Goal: Information Seeking & Learning: Learn about a topic

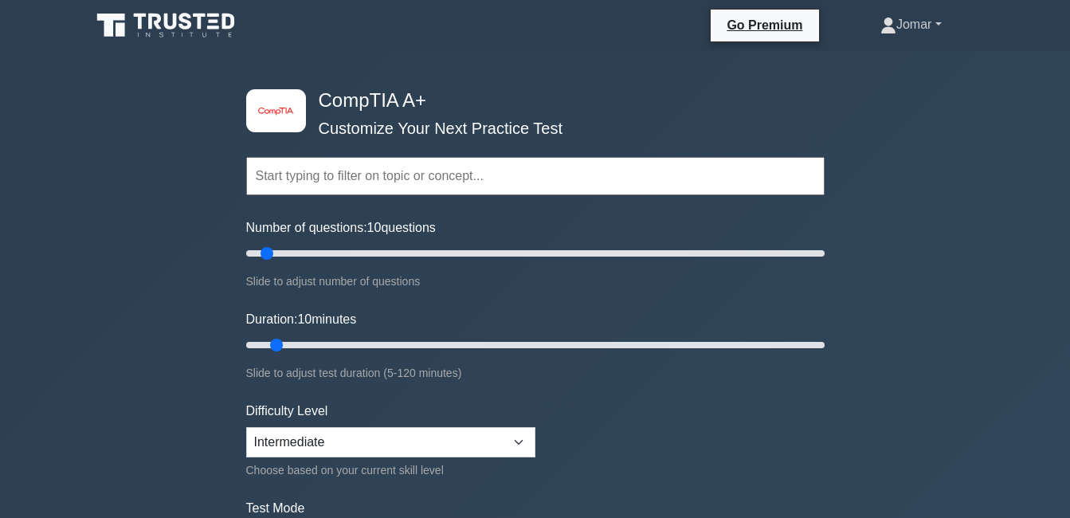
click at [930, 22] on link "Jomar" at bounding box center [911, 25] width 138 height 32
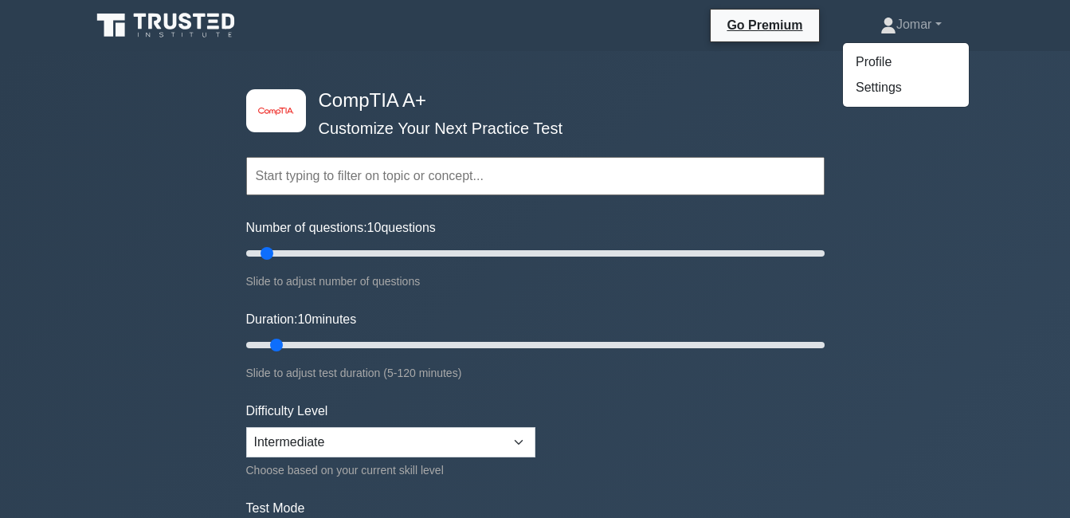
drag, startPoint x: 971, startPoint y: 209, endPoint x: 989, endPoint y: 153, distance: 58.5
click at [972, 208] on div "image/svg+xml CompTIA A+ Customize Your Next Practice Test Topics Hardware Oper…" at bounding box center [535, 520] width 1070 height 938
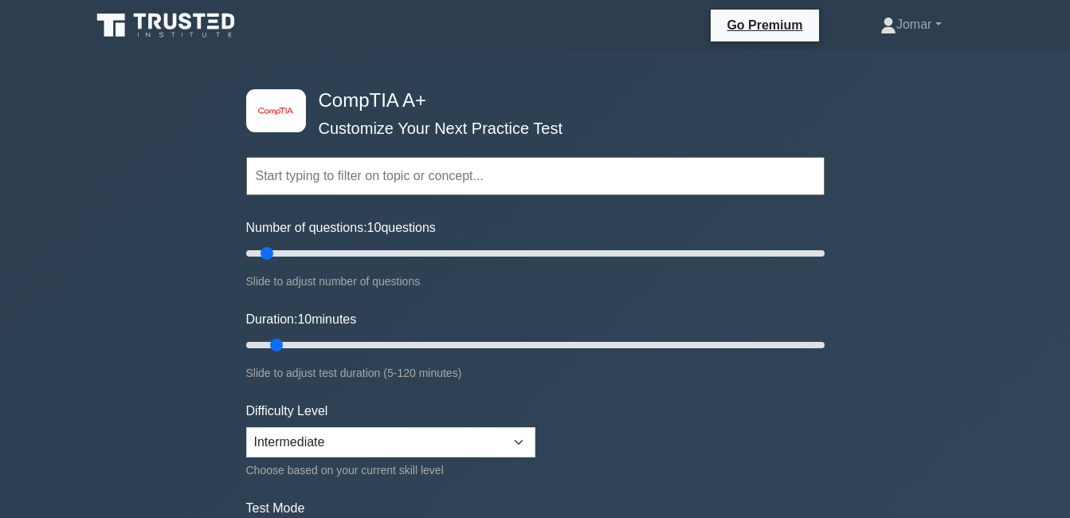
drag, startPoint x: 981, startPoint y: 1, endPoint x: 681, endPoint y: 217, distance: 369.7
click at [681, 217] on form "Topics Hardware Operating Systems Networking Security Troubleshooting Mobile De…" at bounding box center [535, 354] width 578 height 492
click at [902, 23] on link "Jomar" at bounding box center [911, 25] width 138 height 32
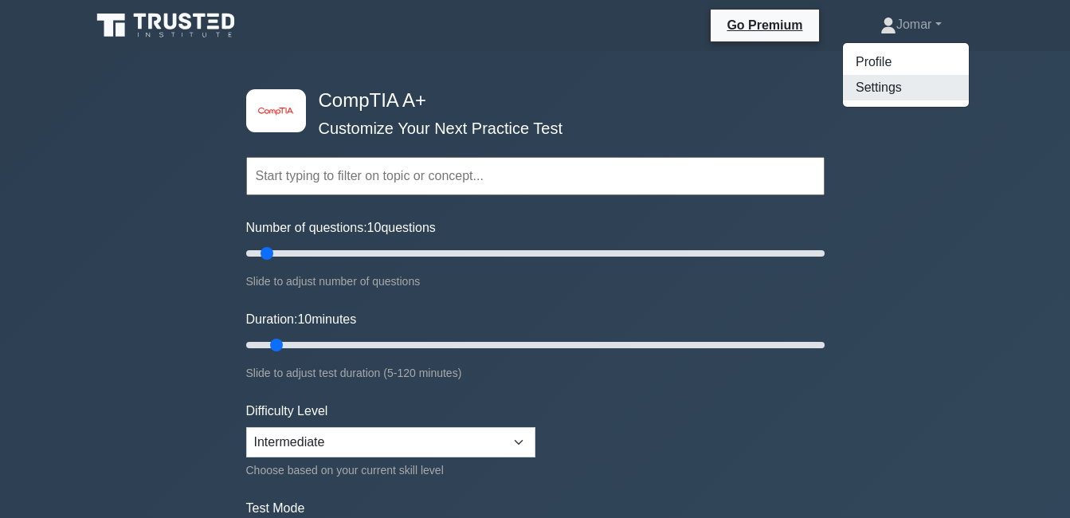
click at [876, 89] on link "Settings" at bounding box center [906, 87] width 126 height 25
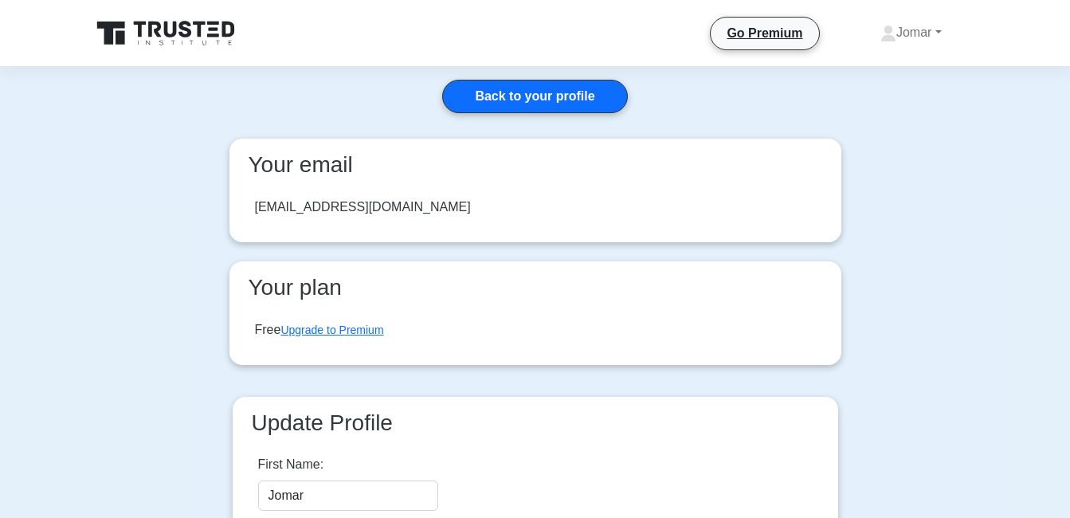
drag, startPoint x: 923, startPoint y: 93, endPoint x: 920, endPoint y: 85, distance: 8.6
click at [919, 89] on main "Back to your profile Your email tamondongjomar551@gmail.com Your plan Free Upgr…" at bounding box center [535, 375] width 1070 height 616
click at [554, 95] on link "Back to your profile" at bounding box center [534, 96] width 185 height 33
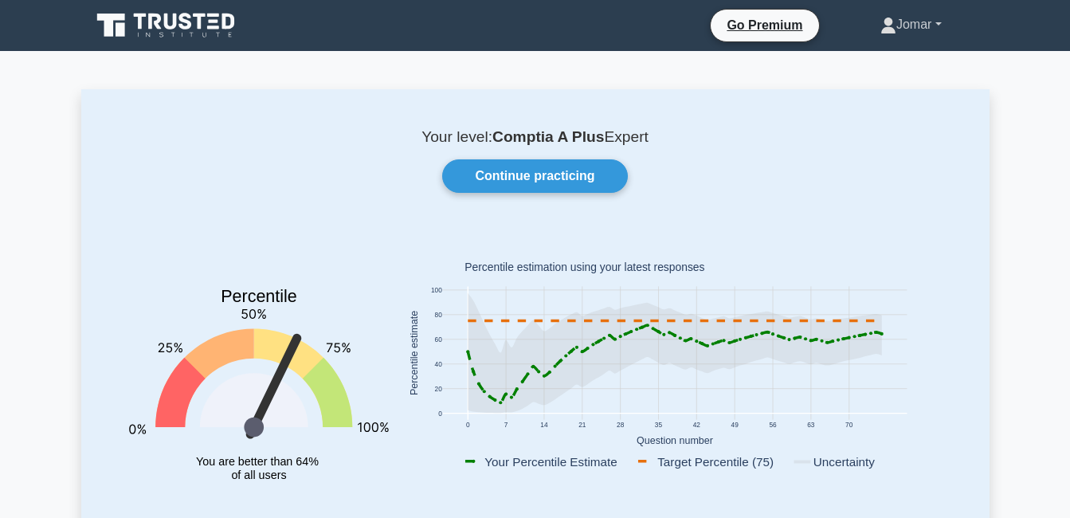
click at [935, 26] on link "Jomar" at bounding box center [911, 25] width 138 height 32
click at [868, 89] on link "Settings" at bounding box center [906, 87] width 126 height 25
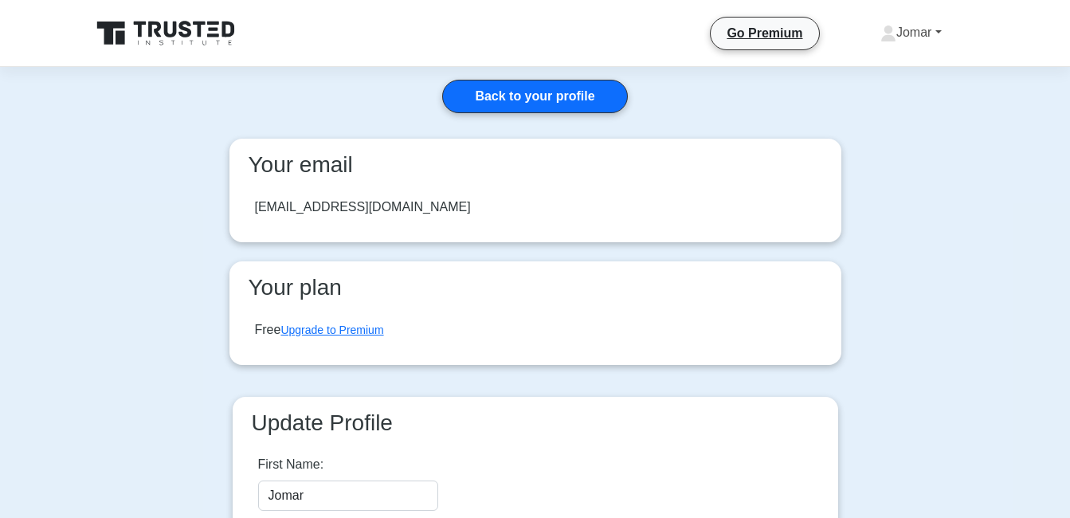
click at [926, 30] on link "Jomar" at bounding box center [911, 33] width 138 height 32
click at [880, 64] on link "Profile" at bounding box center [906, 69] width 126 height 25
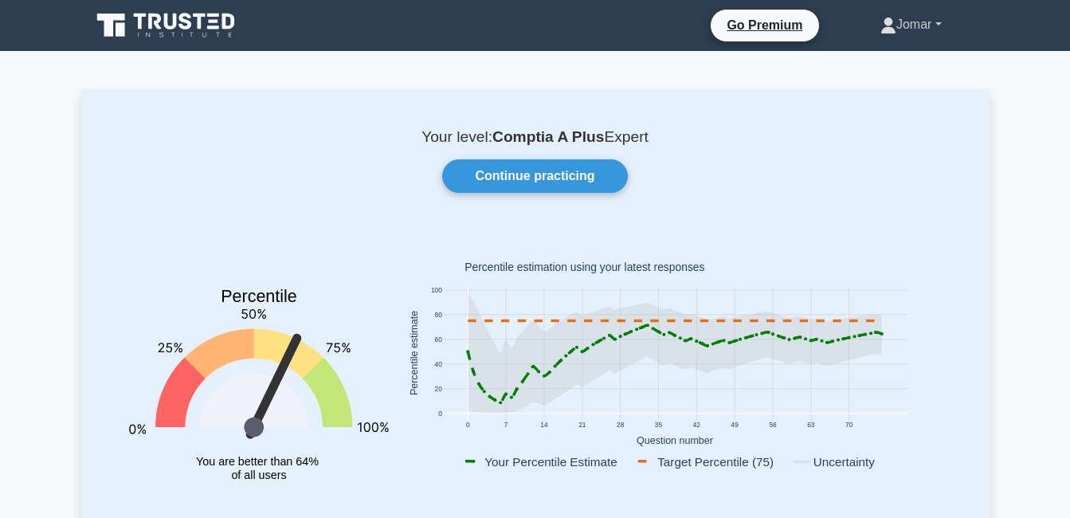
click at [880, 22] on icon at bounding box center [888, 26] width 16 height 16
click at [877, 80] on link "Settings" at bounding box center [906, 87] width 126 height 25
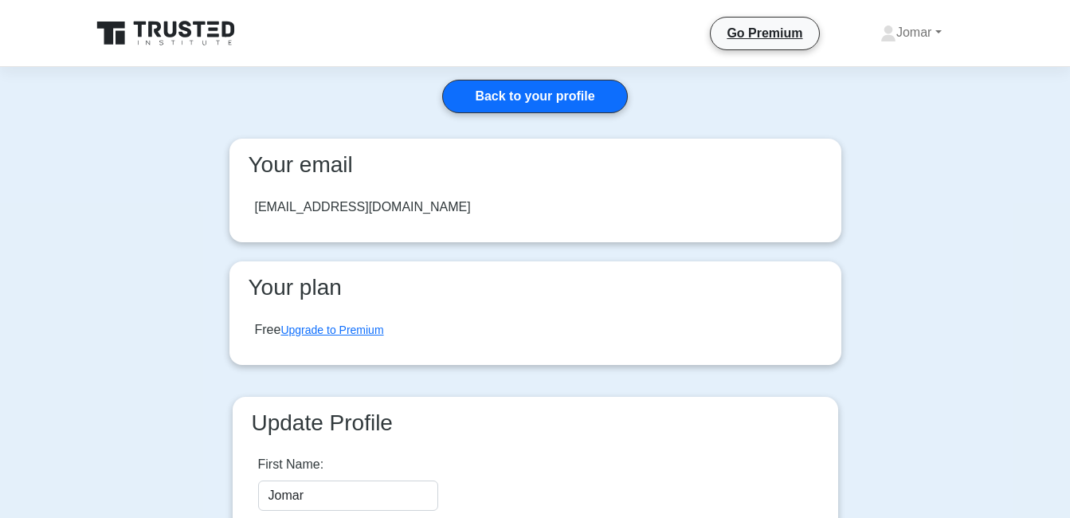
click at [451, 216] on div "[EMAIL_ADDRESS][DOMAIN_NAME]" at bounding box center [535, 207] width 586 height 45
click at [437, 213] on div "[EMAIL_ADDRESS][DOMAIN_NAME]" at bounding box center [363, 207] width 216 height 19
click at [436, 211] on div "[EMAIL_ADDRESS][DOMAIN_NAME]" at bounding box center [363, 207] width 216 height 19
drag, startPoint x: 997, startPoint y: 0, endPoint x: 625, endPoint y: 233, distance: 439.9
click at [625, 233] on div "Your email tamondongjomar551@gmail.com Your plan Free Upgrade to Premium" at bounding box center [535, 261] width 631 height 245
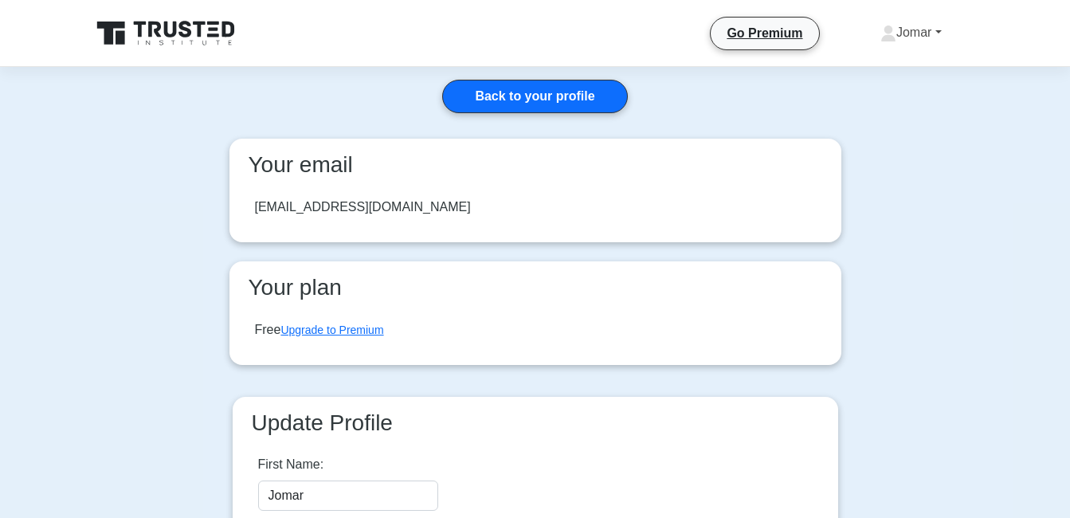
click at [906, 31] on link "Jomar" at bounding box center [911, 33] width 138 height 32
click at [953, 241] on main "Back to your profile Your email tamondongjomar551@gmail.com Your plan Free Upgr…" at bounding box center [535, 375] width 1070 height 616
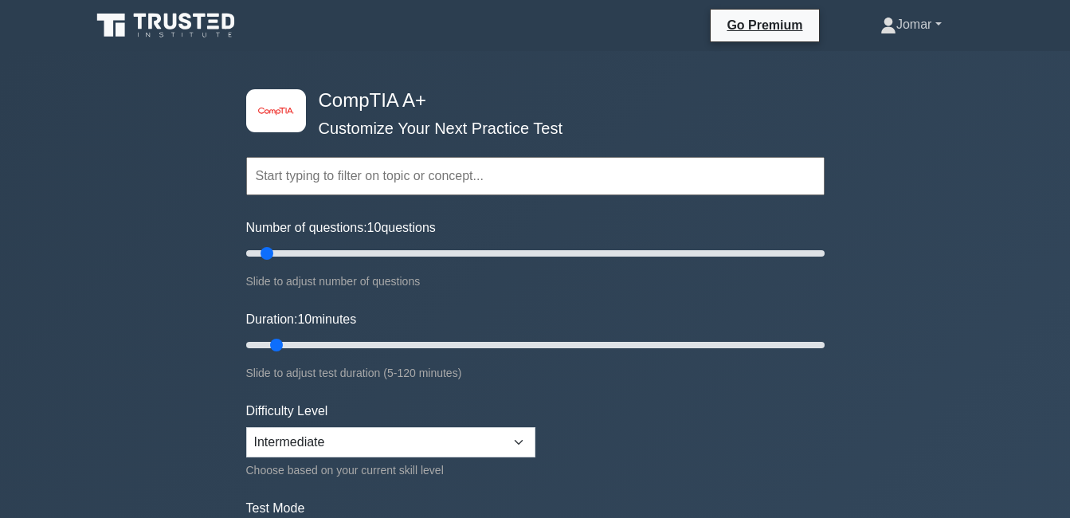
click at [934, 21] on link "Jomar" at bounding box center [911, 25] width 138 height 32
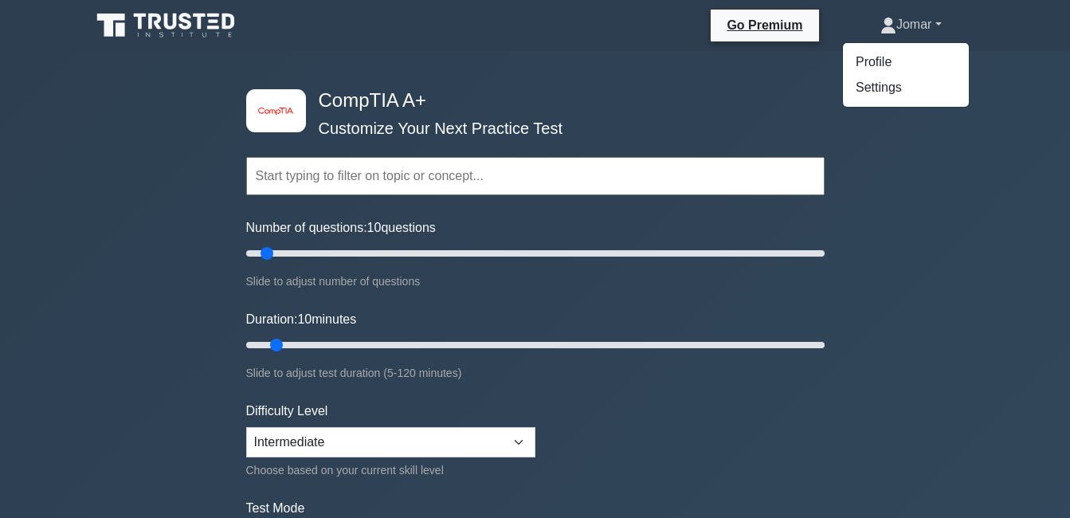
click at [938, 24] on link "Jomar" at bounding box center [911, 25] width 138 height 32
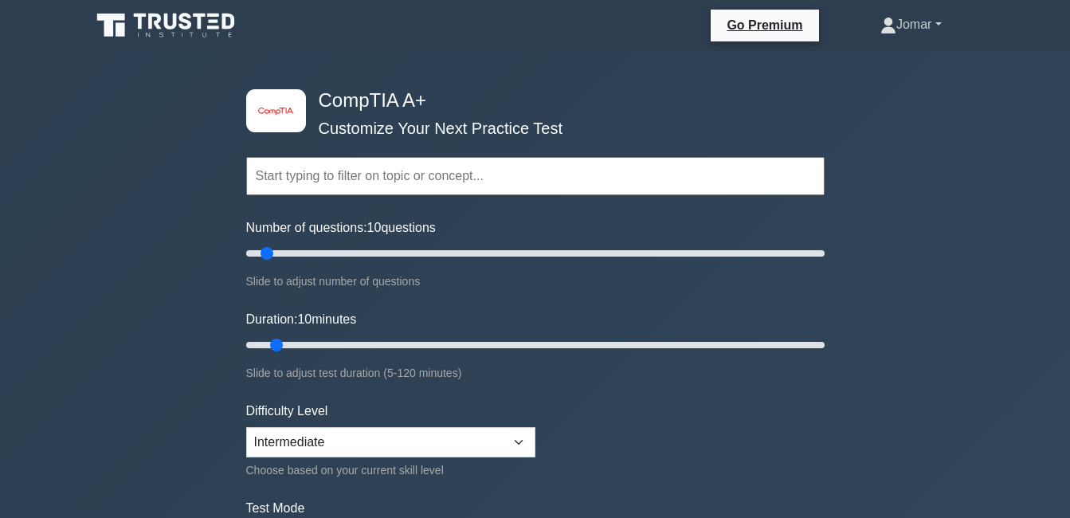
click at [937, 24] on link "Jomar" at bounding box center [911, 25] width 138 height 32
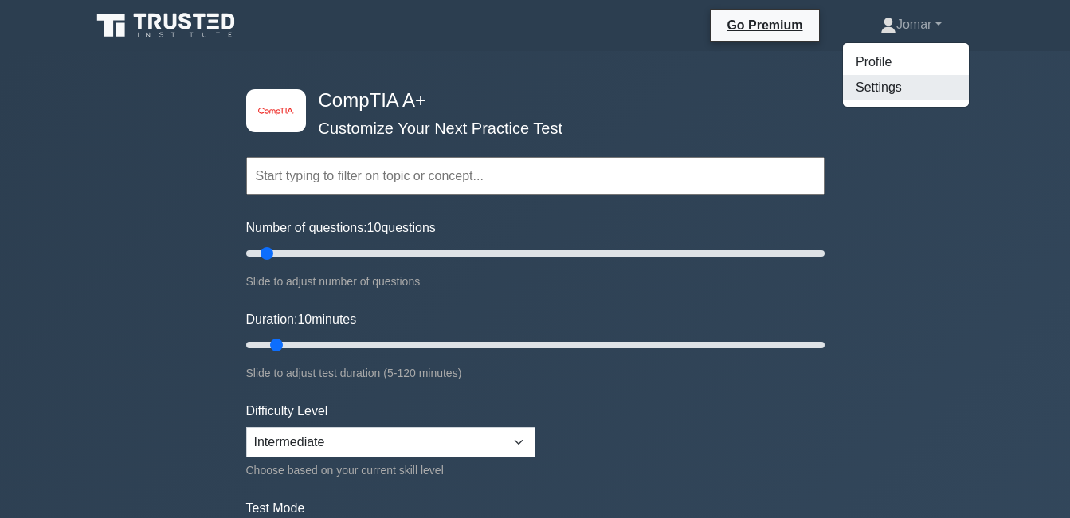
click at [876, 94] on link "Settings" at bounding box center [906, 87] width 126 height 25
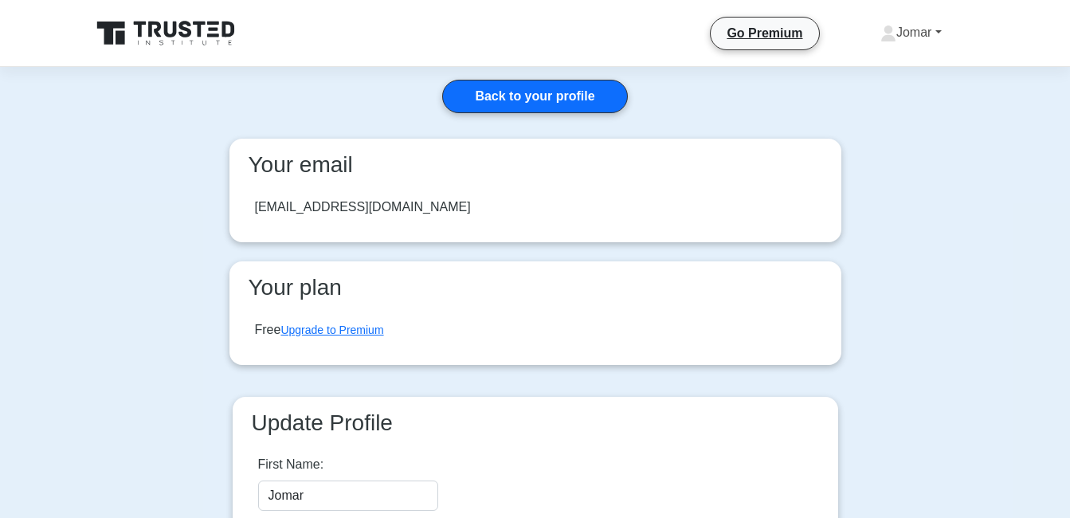
click at [927, 26] on link "Jomar" at bounding box center [911, 33] width 138 height 32
click at [883, 72] on link "Profile" at bounding box center [906, 69] width 126 height 25
click at [878, 68] on main "Back to your profile Your email tamondongjomar551@gmail.com Your plan Free Upgr…" at bounding box center [535, 375] width 1070 height 616
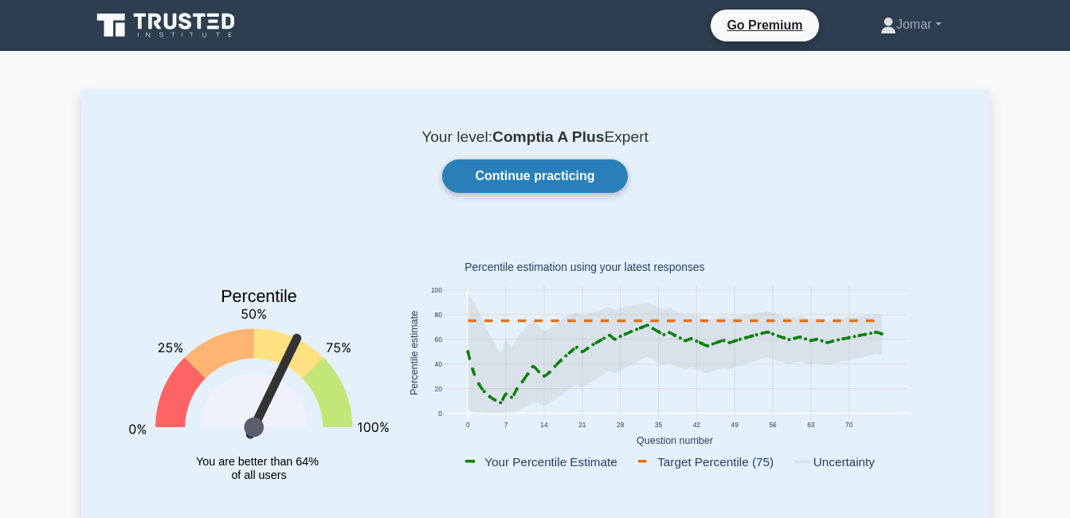
drag, startPoint x: 575, startPoint y: 157, endPoint x: 574, endPoint y: 168, distance: 11.2
click at [575, 167] on div "Your level: Comptia A Plus Expert Continue practicing Percentile You are better…" at bounding box center [535, 329] width 908 height 480
click at [574, 173] on link "Continue practicing" at bounding box center [534, 175] width 185 height 33
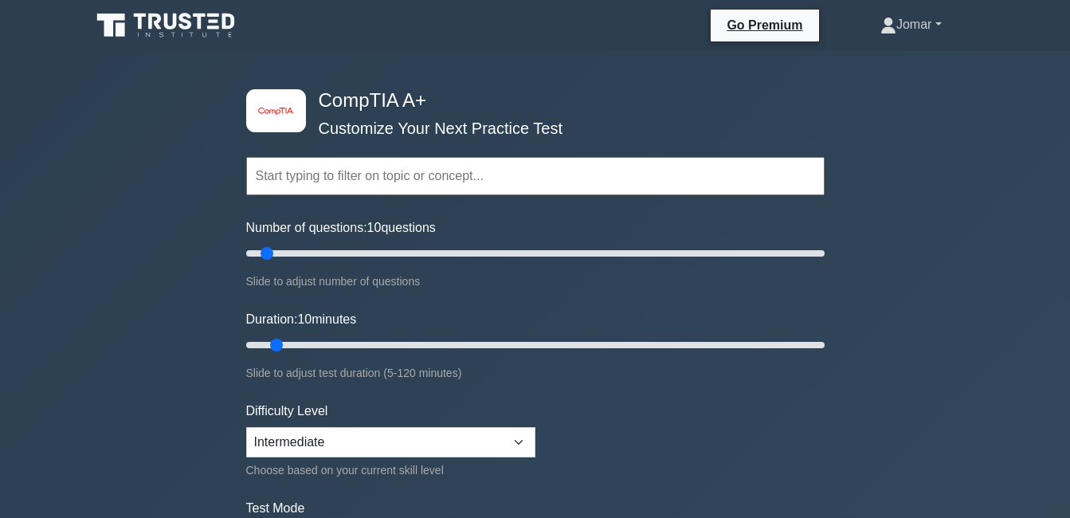
click at [930, 22] on link "Jomar" at bounding box center [911, 25] width 138 height 32
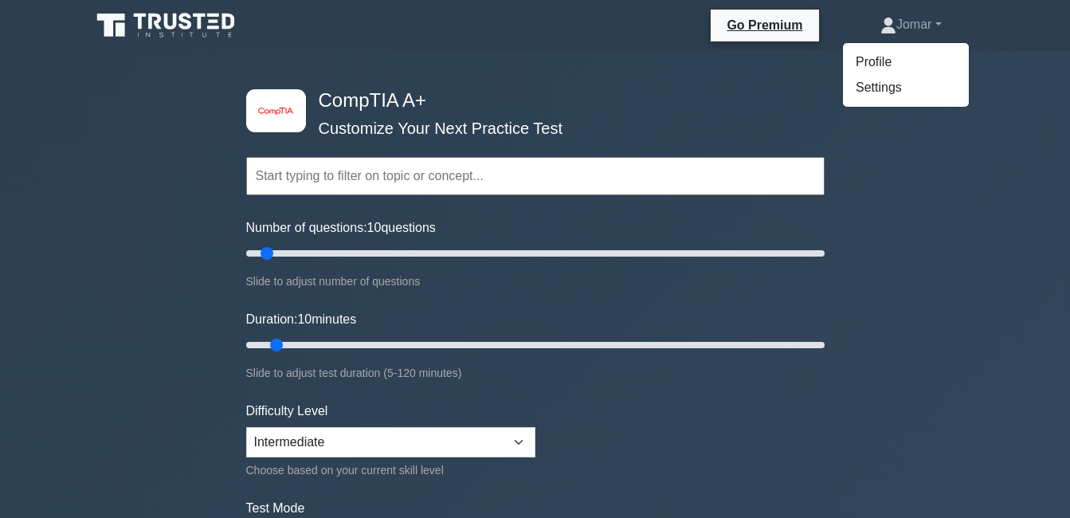
click at [1048, 102] on div "image/svg+xml CompTIA A+ Customize Your Next Practice Test Topics Hardware Oper…" at bounding box center [535, 520] width 1070 height 938
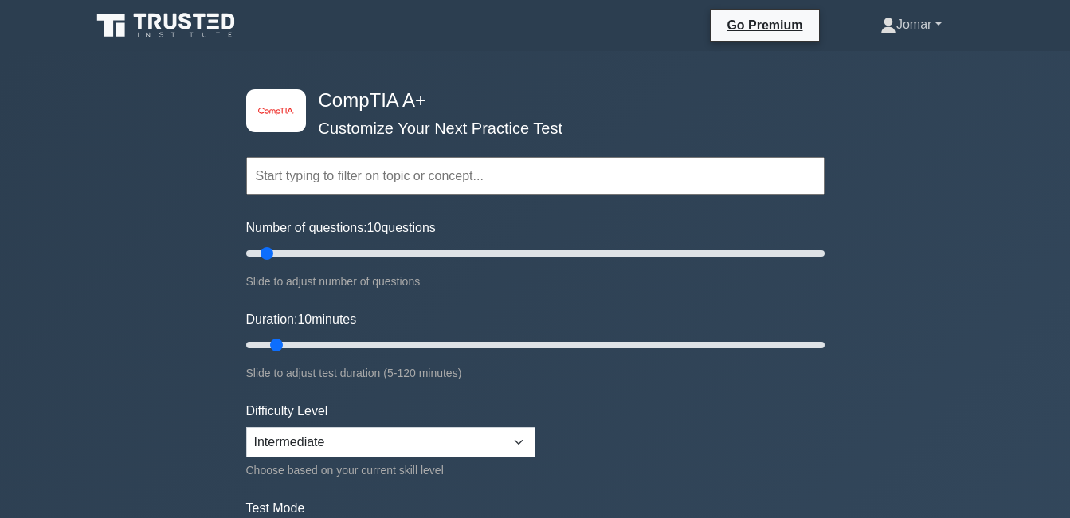
click at [933, 24] on link "Jomar" at bounding box center [911, 25] width 138 height 32
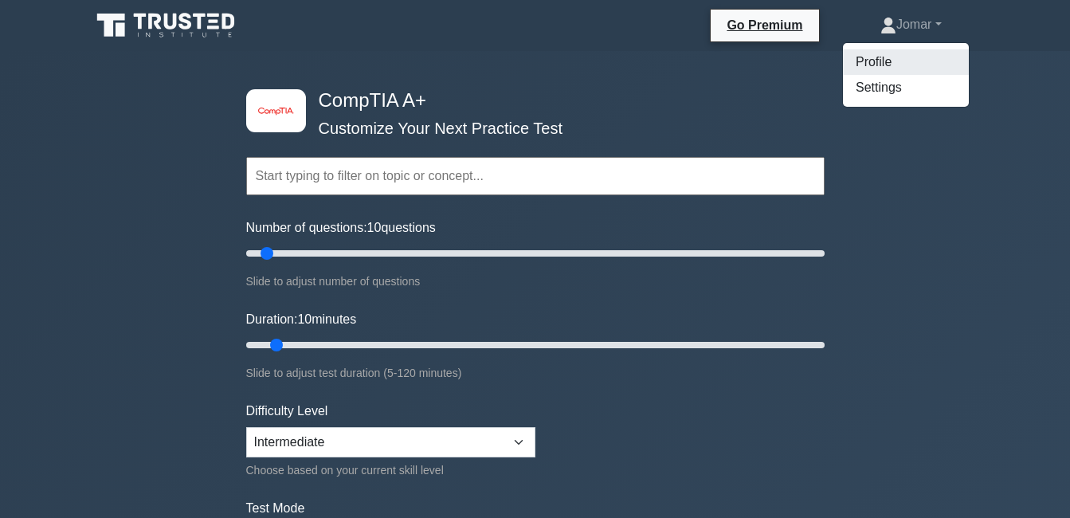
click at [875, 62] on link "Profile" at bounding box center [906, 61] width 126 height 25
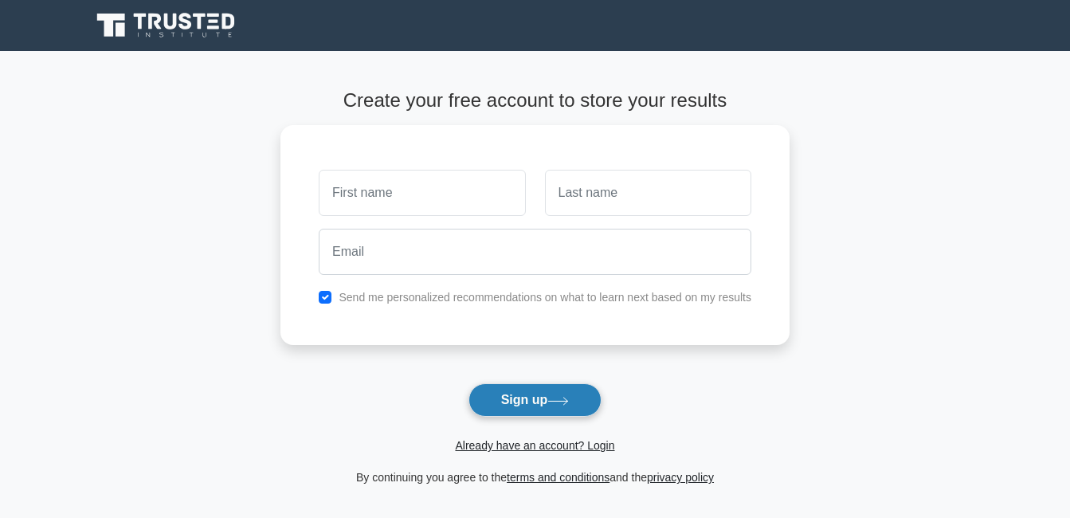
click at [543, 400] on button "Sign up" at bounding box center [535, 399] width 134 height 33
click at [546, 445] on link "Already have an account? Login" at bounding box center [534, 445] width 159 height 13
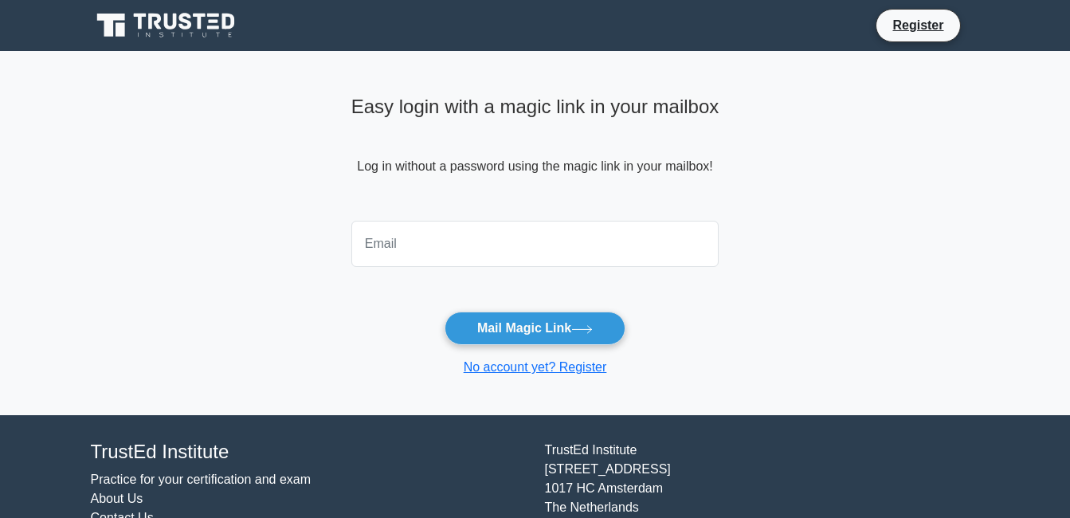
click at [429, 244] on input "email" at bounding box center [535, 244] width 368 height 46
type input "[EMAIL_ADDRESS][DOMAIN_NAME]"
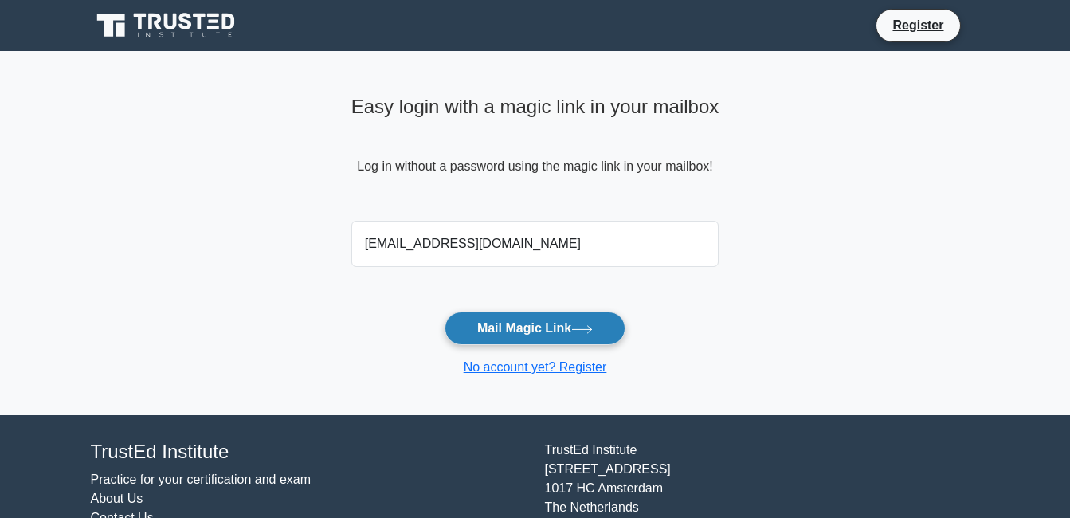
click at [539, 331] on button "Mail Magic Link" at bounding box center [535, 327] width 181 height 33
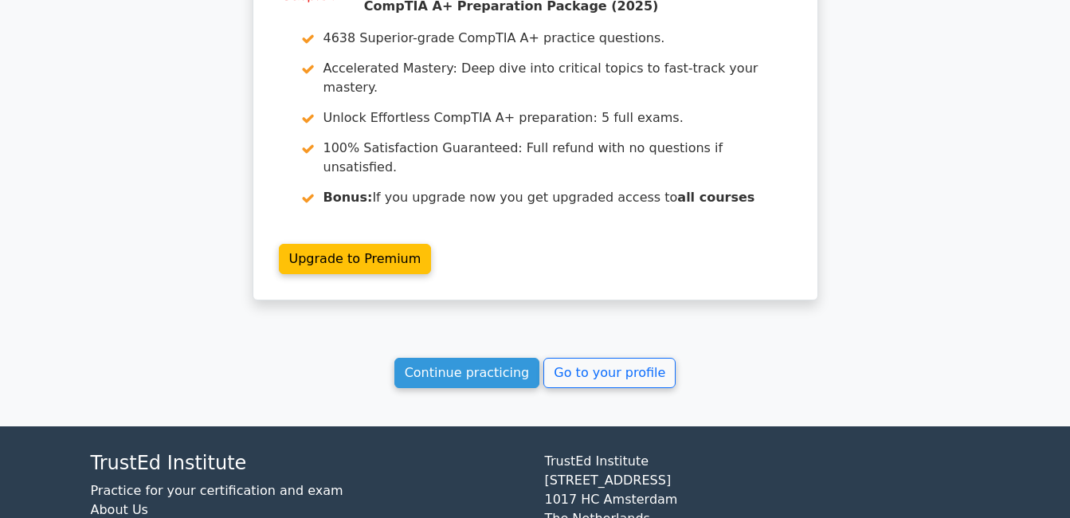
scroll to position [2564, 0]
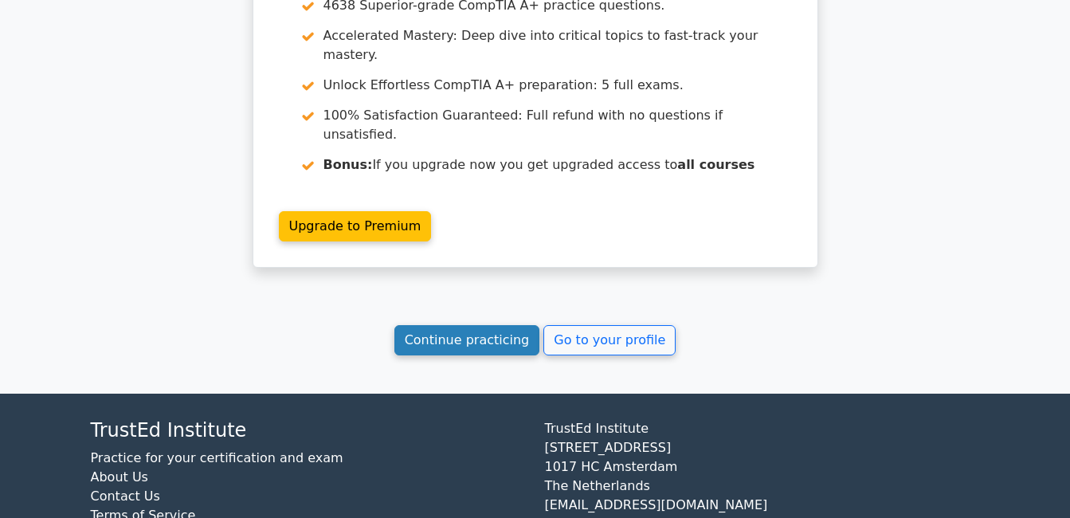
click at [492, 325] on link "Continue practicing" at bounding box center [467, 340] width 146 height 30
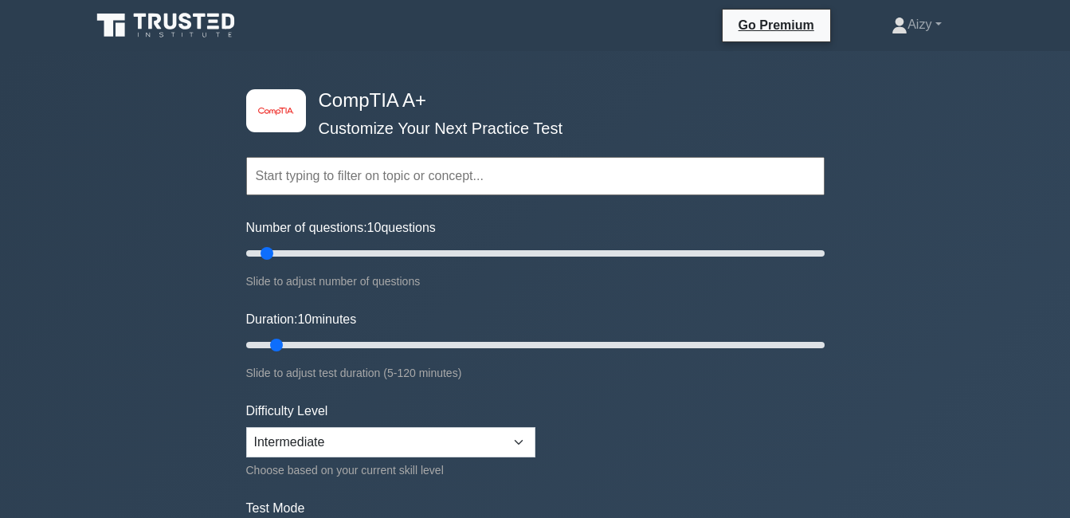
click at [509, 175] on input "text" at bounding box center [535, 176] width 578 height 38
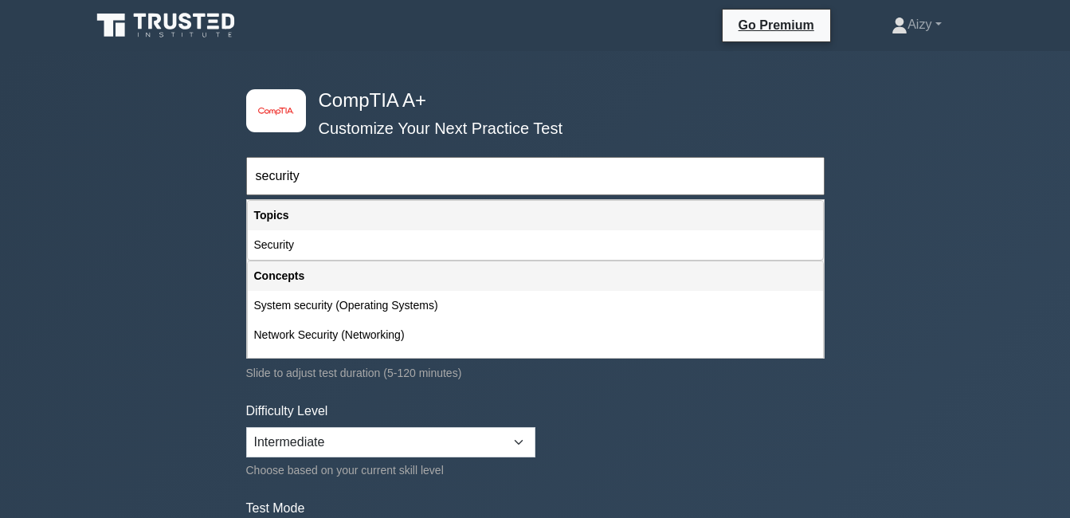
type input "security"
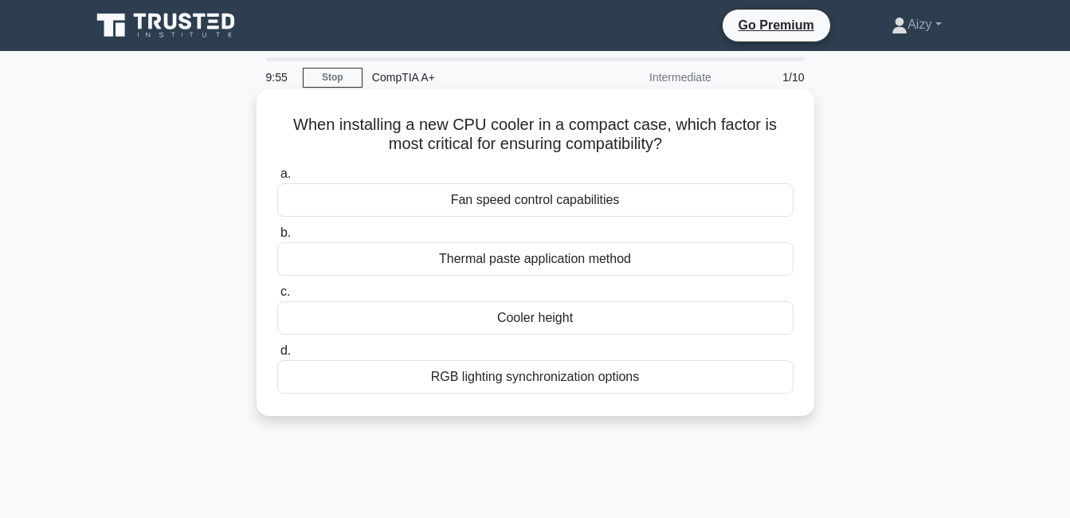
click at [449, 202] on div "Fan speed control capabilities" at bounding box center [535, 199] width 516 height 33
click at [277, 179] on input "a. Fan speed control capabilities" at bounding box center [277, 174] width 0 height 10
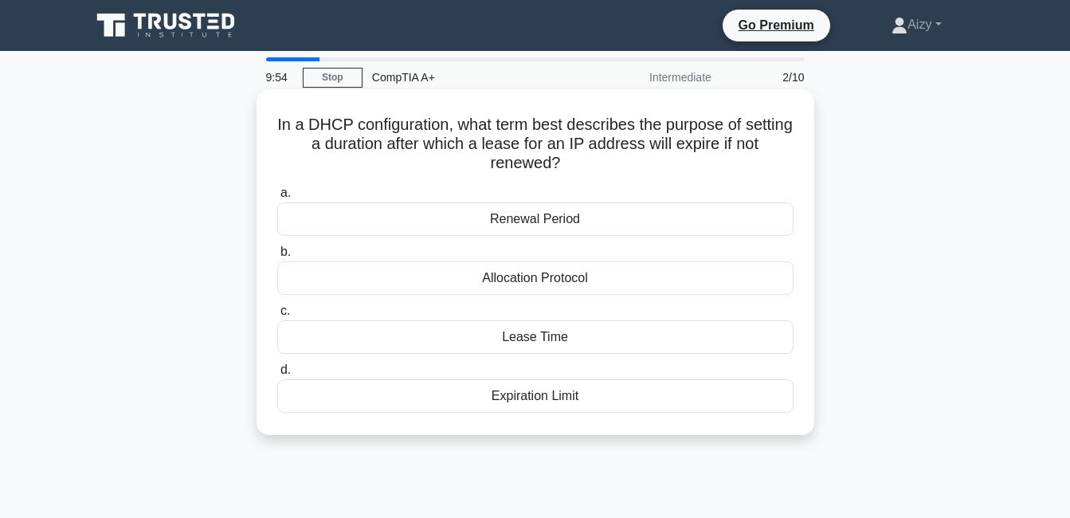
click at [523, 338] on div "Lease Time" at bounding box center [535, 336] width 516 height 33
click at [277, 316] on input "c. Lease Time" at bounding box center [277, 311] width 0 height 10
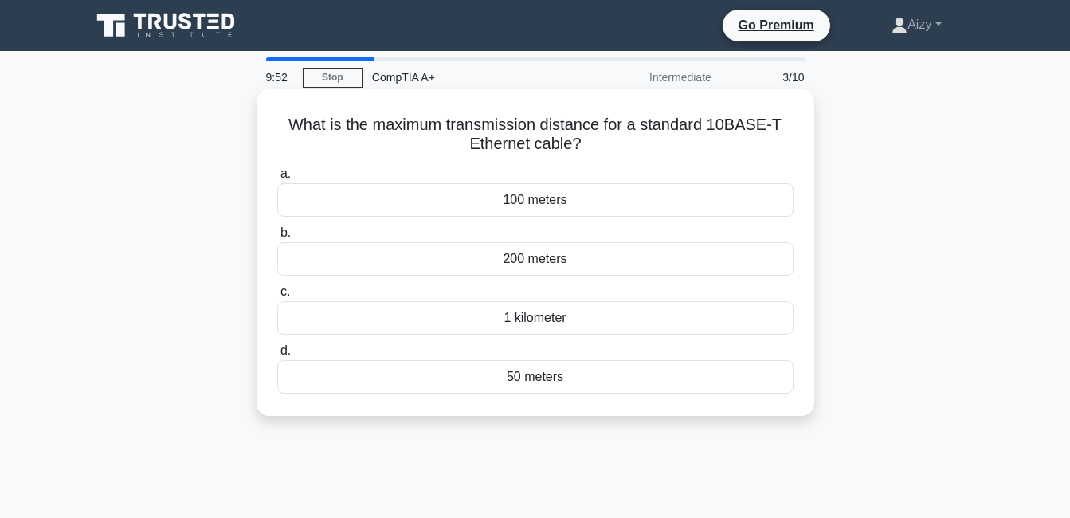
click at [515, 264] on div "200 meters" at bounding box center [535, 258] width 516 height 33
click at [277, 238] on input "b. 200 meters" at bounding box center [277, 233] width 0 height 10
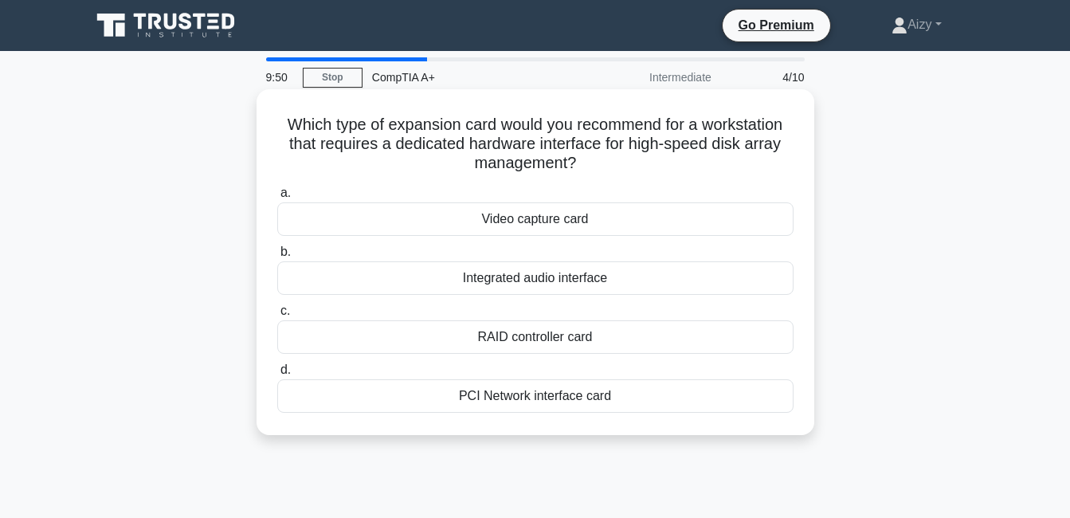
click at [525, 280] on div "Integrated audio interface" at bounding box center [535, 277] width 516 height 33
click at [277, 257] on input "b. Integrated audio interface" at bounding box center [277, 252] width 0 height 10
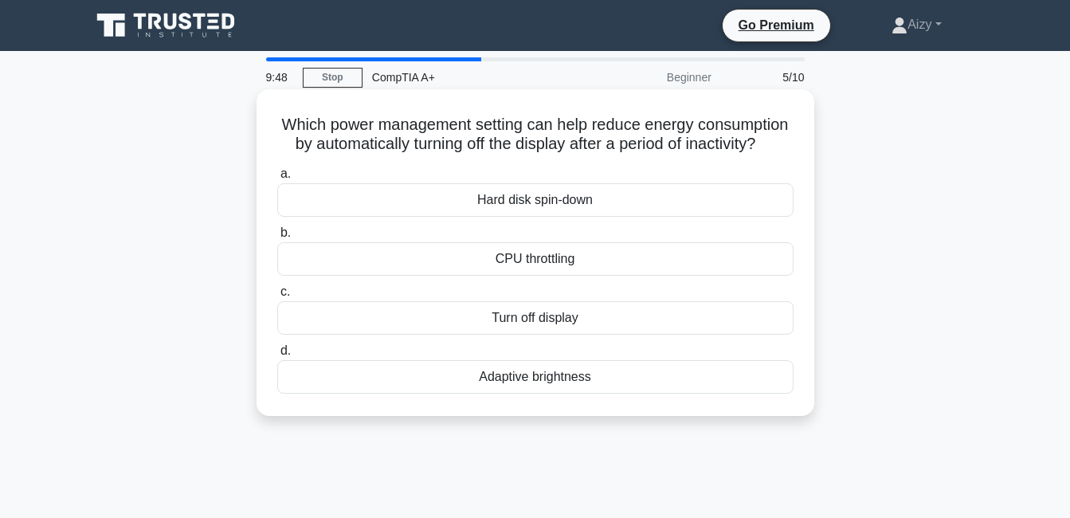
click at [518, 217] on div "Hard disk spin-down" at bounding box center [535, 199] width 516 height 33
click at [277, 179] on input "a. Hard disk spin-down" at bounding box center [277, 174] width 0 height 10
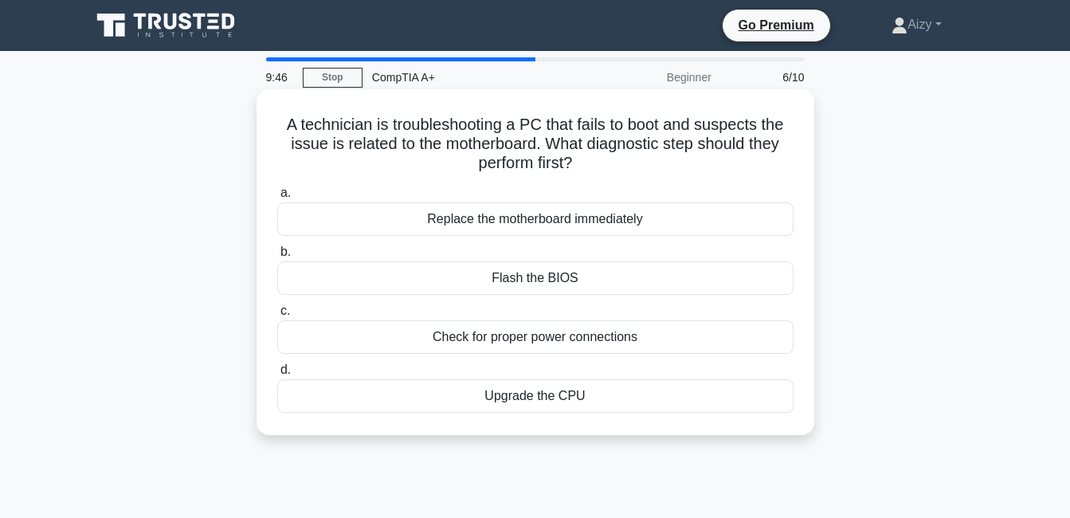
click at [555, 341] on div "Check for proper power connections" at bounding box center [535, 336] width 516 height 33
click at [277, 316] on input "c. Check for proper power connections" at bounding box center [277, 311] width 0 height 10
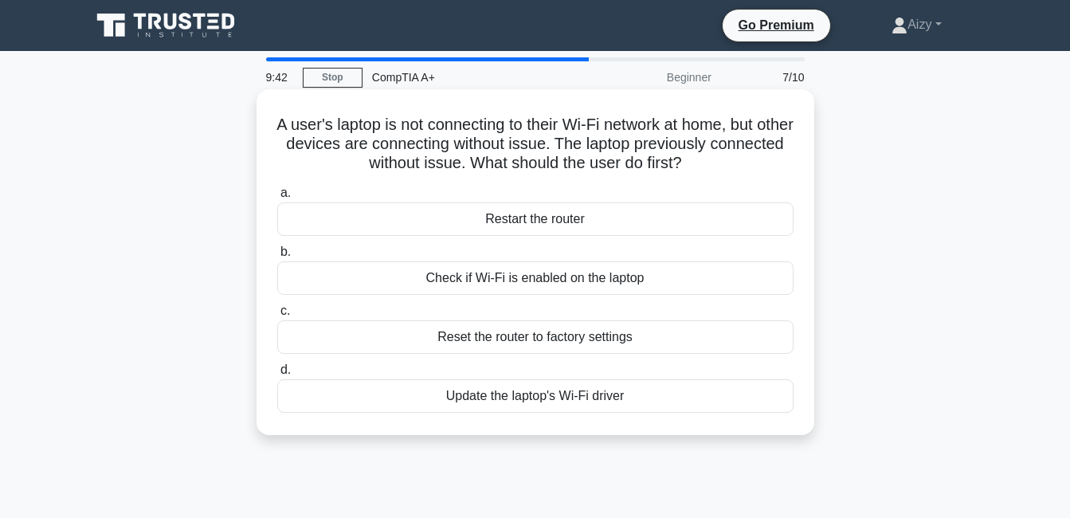
click at [605, 279] on div "Check if Wi-Fi is enabled on the laptop" at bounding box center [535, 277] width 516 height 33
click at [277, 257] on input "b. Check if Wi-Fi is enabled on the laptop" at bounding box center [277, 252] width 0 height 10
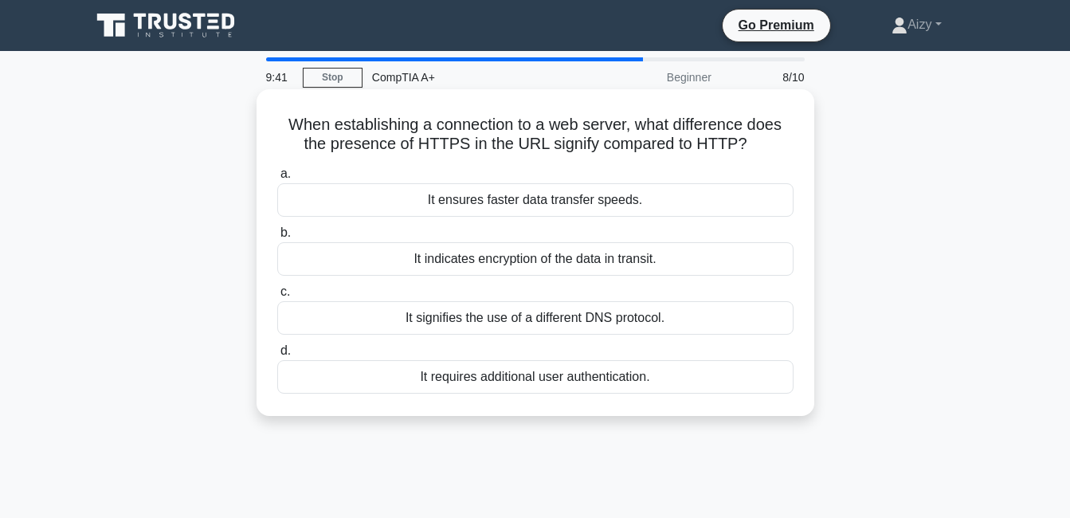
click at [582, 318] on div "It signifies the use of a different DNS protocol." at bounding box center [535, 317] width 516 height 33
click at [277, 297] on input "c. It signifies the use of a different DNS protocol." at bounding box center [277, 292] width 0 height 10
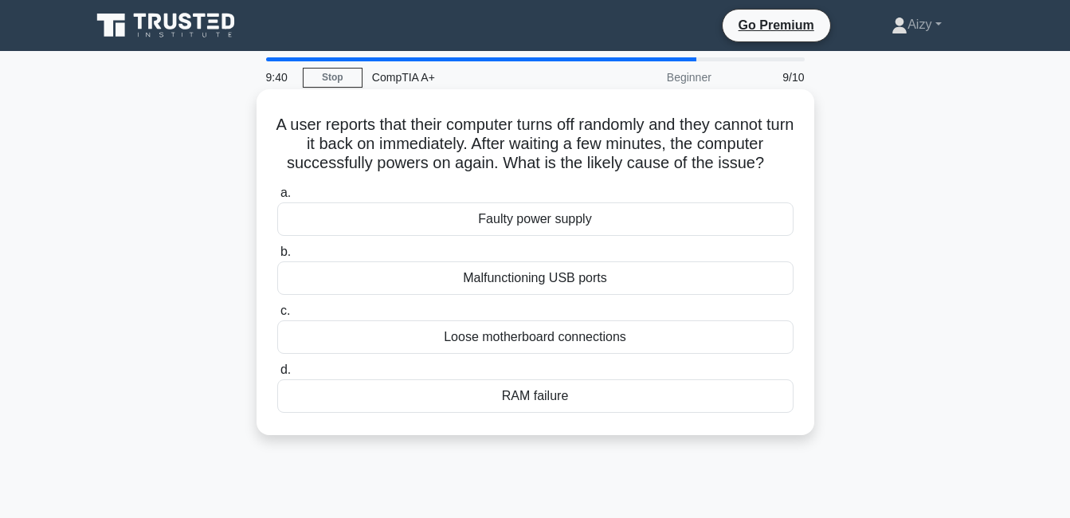
click at [575, 221] on div "Faulty power supply" at bounding box center [535, 218] width 516 height 33
click at [277, 198] on input "a. Faulty power supply" at bounding box center [277, 193] width 0 height 10
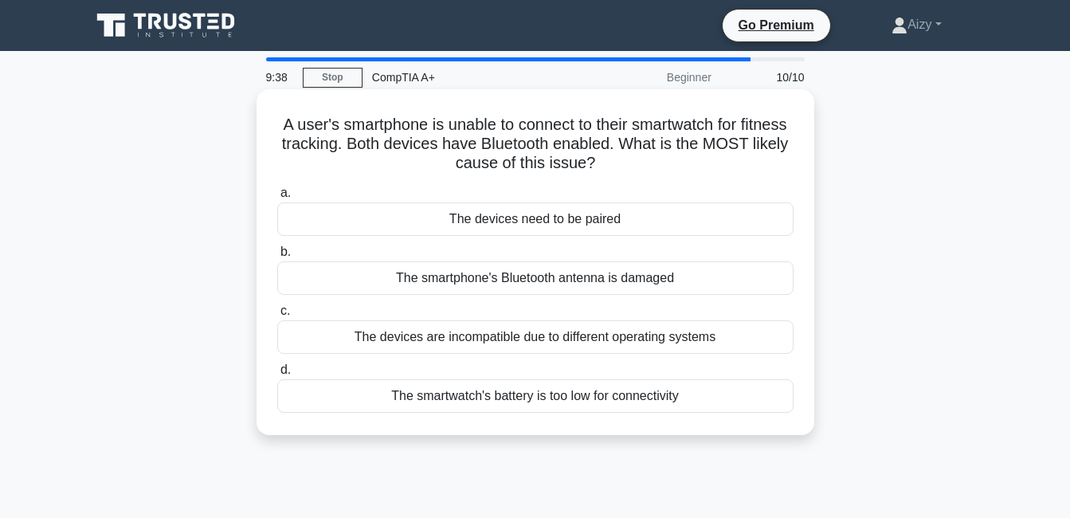
click at [535, 343] on div "The devices are incompatible due to different operating systems" at bounding box center [535, 336] width 516 height 33
click at [277, 316] on input "c. The devices are incompatible due to different operating systems" at bounding box center [277, 311] width 0 height 10
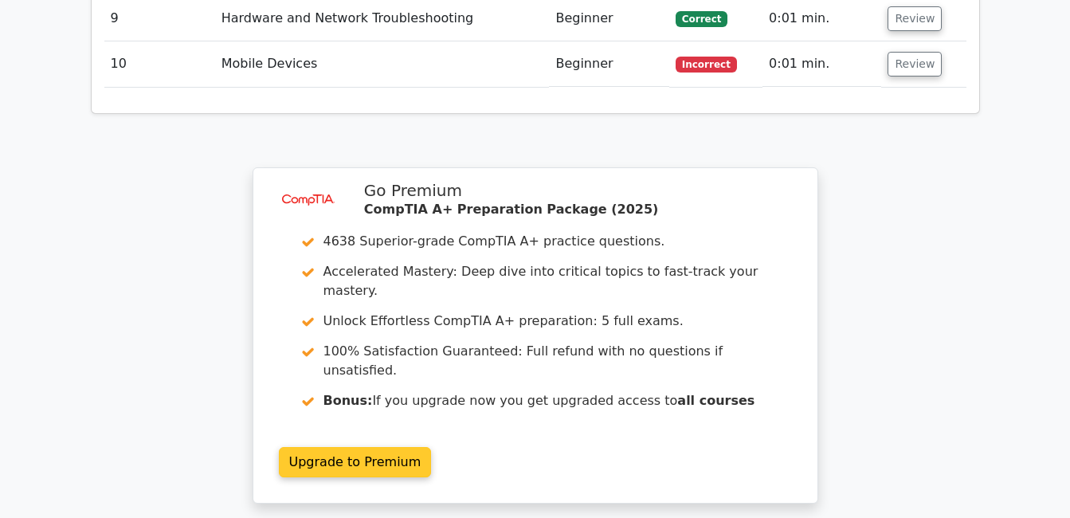
scroll to position [2839, 0]
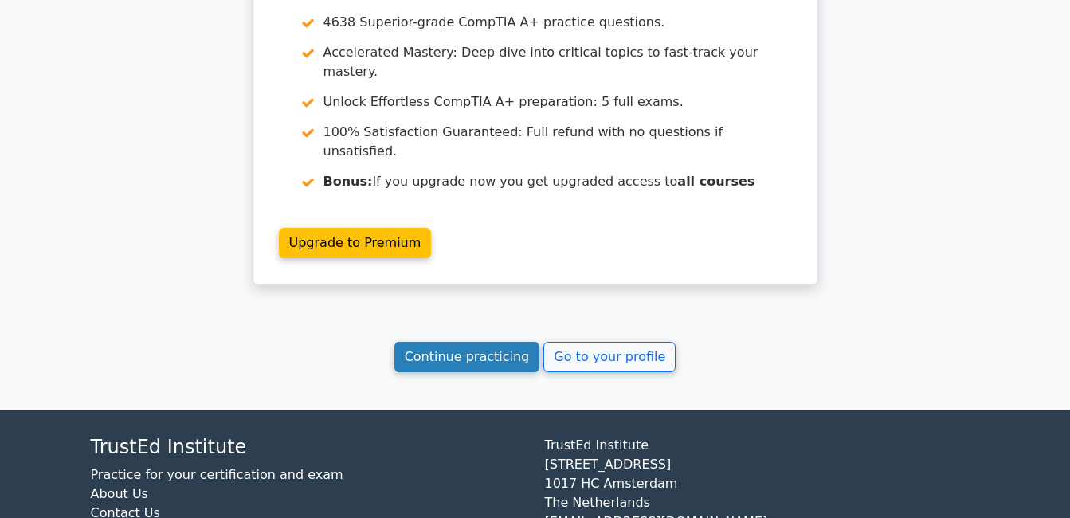
click at [463, 342] on link "Continue practicing" at bounding box center [467, 357] width 146 height 30
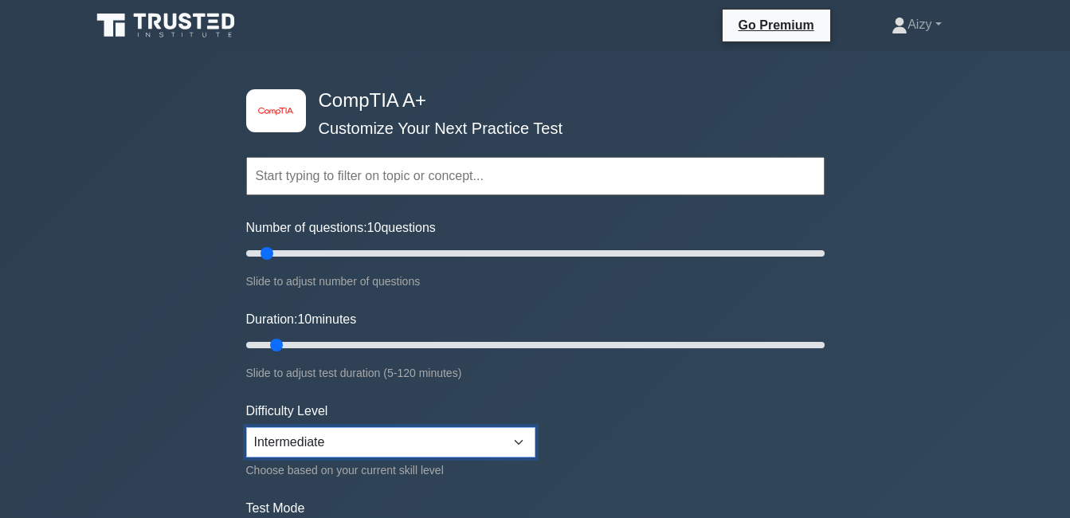
click at [519, 440] on select "Beginner Intermediate Expert" at bounding box center [390, 442] width 289 height 30
select select "beginner"
click at [246, 427] on select "Beginner Intermediate Expert" at bounding box center [390, 442] width 289 height 30
click at [347, 176] on input "text" at bounding box center [535, 176] width 578 height 38
click at [409, 173] on input "text" at bounding box center [535, 176] width 578 height 38
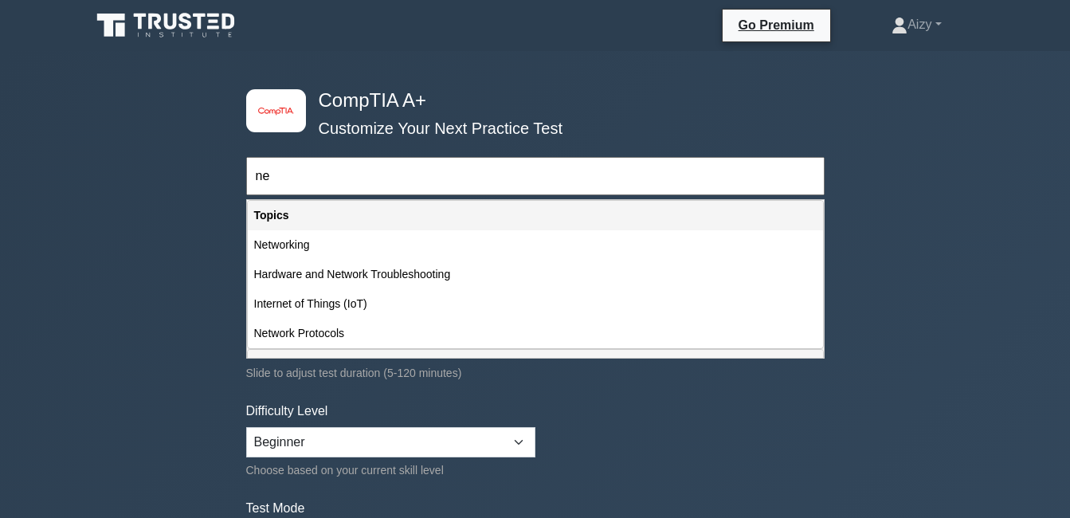
type input "n"
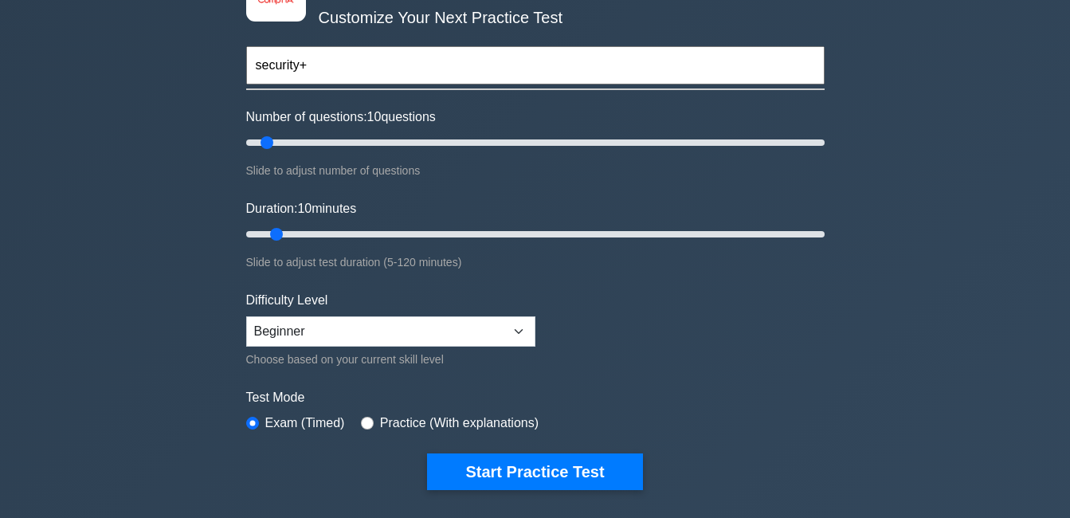
scroll to position [159, 0]
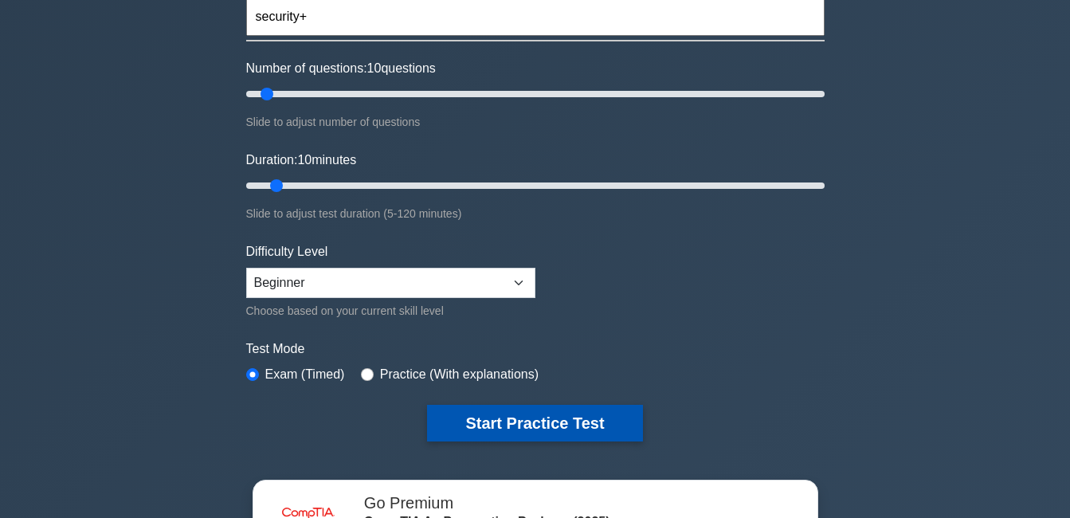
type input "security+"
click at [535, 418] on button "Start Practice Test" at bounding box center [534, 423] width 215 height 37
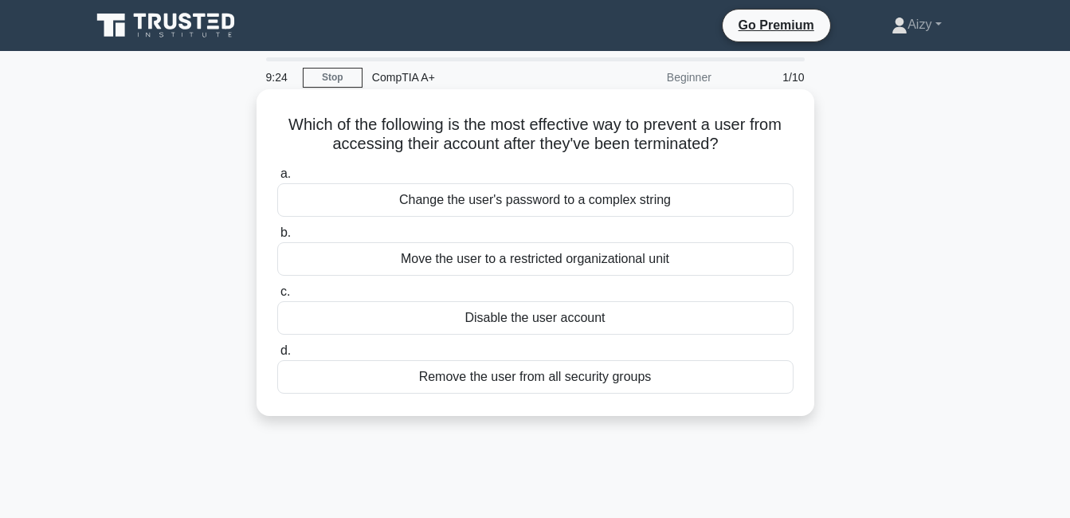
click at [484, 207] on div "Change the user's password to a complex string" at bounding box center [535, 199] width 516 height 33
click at [277, 179] on input "a. Change the user's password to a complex string" at bounding box center [277, 174] width 0 height 10
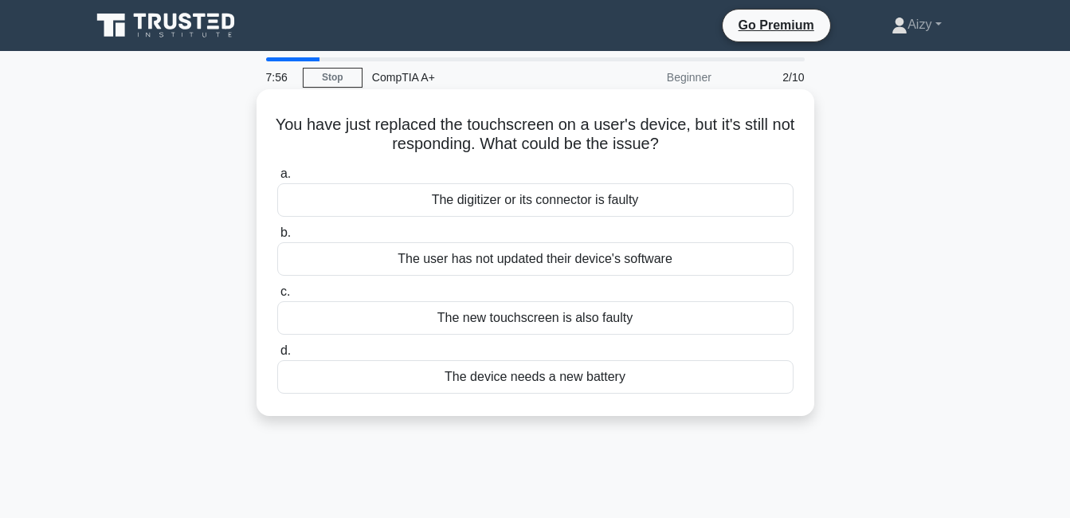
drag, startPoint x: 281, startPoint y: 122, endPoint x: 691, endPoint y: 405, distance: 498.8
click at [691, 405] on div "You have just replaced the touchscreen on a user's device, but it's still not r…" at bounding box center [535, 253] width 545 height 314
copy div "You have just replaced the touchscreen on a user's device, but it's still not r…"
drag, startPoint x: 667, startPoint y: 287, endPoint x: 691, endPoint y: 288, distance: 23.9
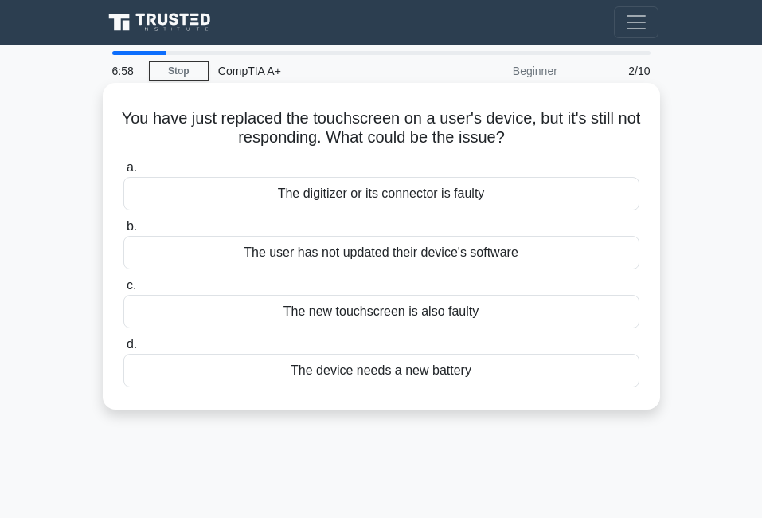
click at [428, 256] on div "The user has not updated their device's software" at bounding box center [381, 252] width 516 height 33
click at [123, 232] on input "b. The user has not updated their device's software" at bounding box center [123, 226] width 0 height 10
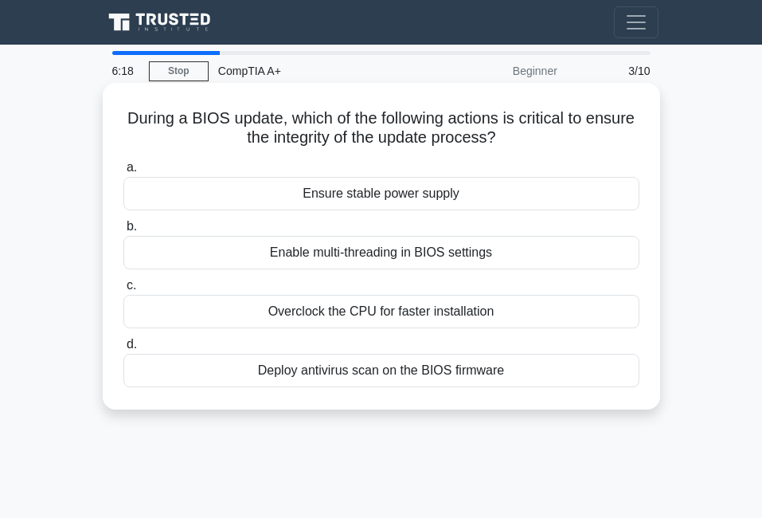
click at [342, 374] on div "Deploy antivirus scan on the BIOS firmware" at bounding box center [381, 370] width 516 height 33
click at [123, 350] on input "d. Deploy antivirus scan on the BIOS firmware" at bounding box center [123, 344] width 0 height 10
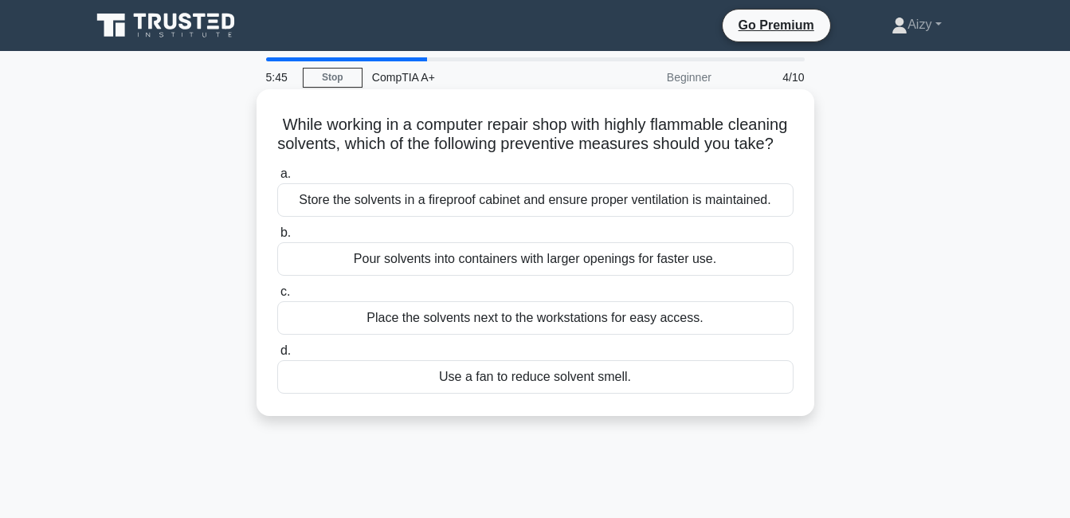
click at [458, 276] on div "Pour solvents into containers with larger openings for faster use." at bounding box center [535, 258] width 516 height 33
click at [277, 238] on input "b. Pour solvents into containers with larger openings for faster use." at bounding box center [277, 233] width 0 height 10
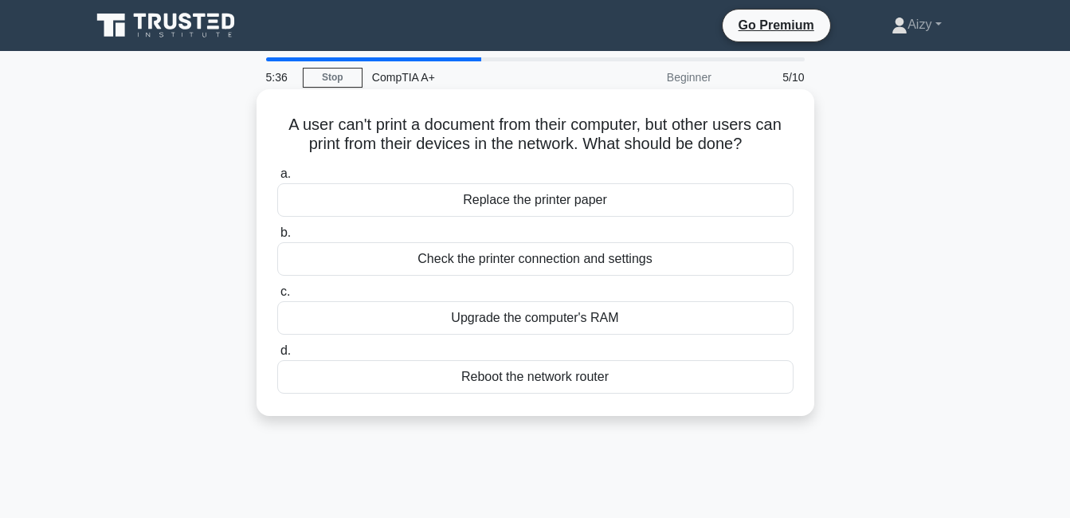
click at [495, 264] on div "Check the printer connection and settings" at bounding box center [535, 258] width 516 height 33
click at [277, 238] on input "b. Check the printer connection and settings" at bounding box center [277, 233] width 0 height 10
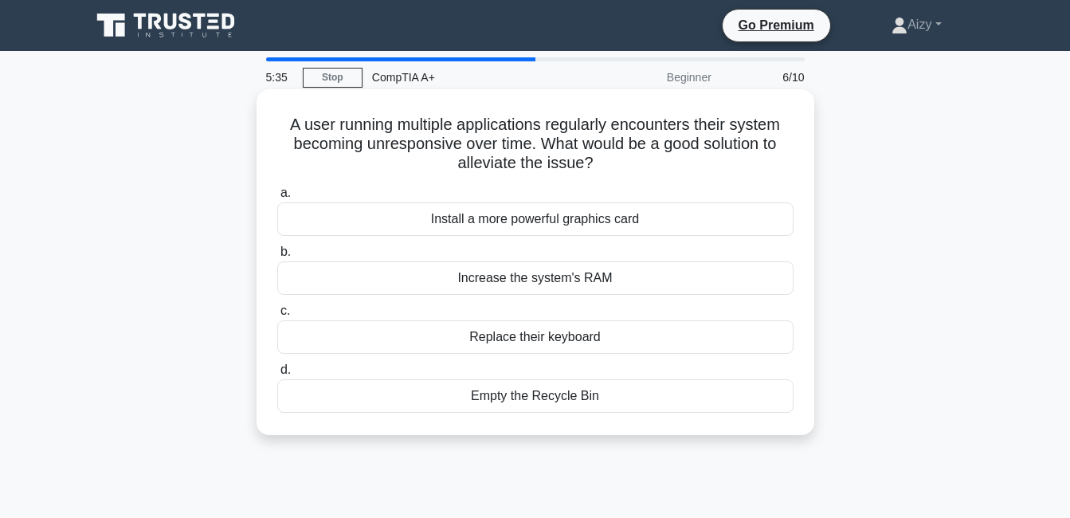
click at [527, 221] on div "Install a more powerful graphics card" at bounding box center [535, 218] width 516 height 33
click at [277, 198] on input "a. Install a more powerful graphics card" at bounding box center [277, 193] width 0 height 10
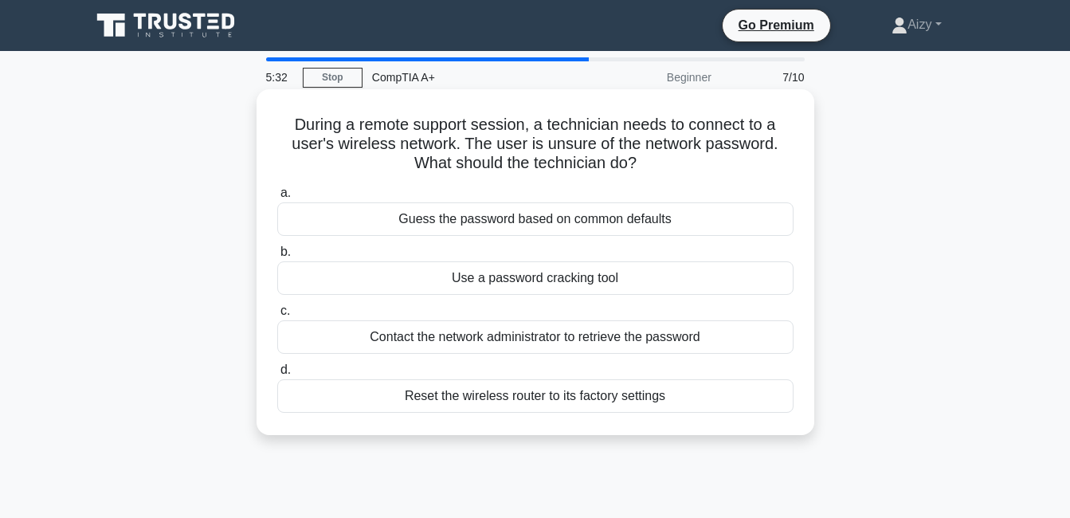
click at [484, 278] on div "Use a password cracking tool" at bounding box center [535, 277] width 516 height 33
click at [277, 257] on input "b. Use a password cracking tool" at bounding box center [277, 252] width 0 height 10
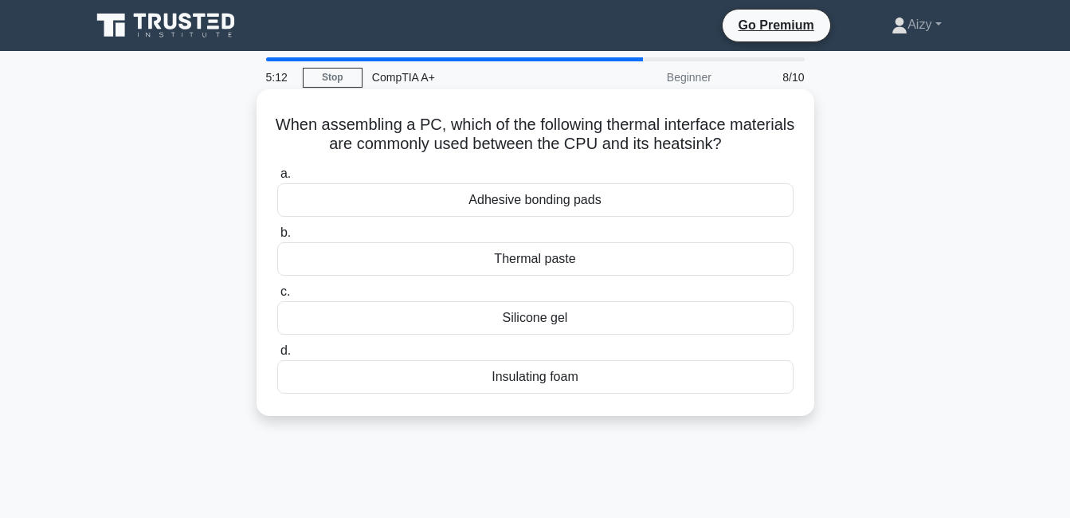
click at [556, 256] on div "Thermal paste" at bounding box center [535, 258] width 516 height 33
click at [277, 238] on input "b. Thermal paste" at bounding box center [277, 233] width 0 height 10
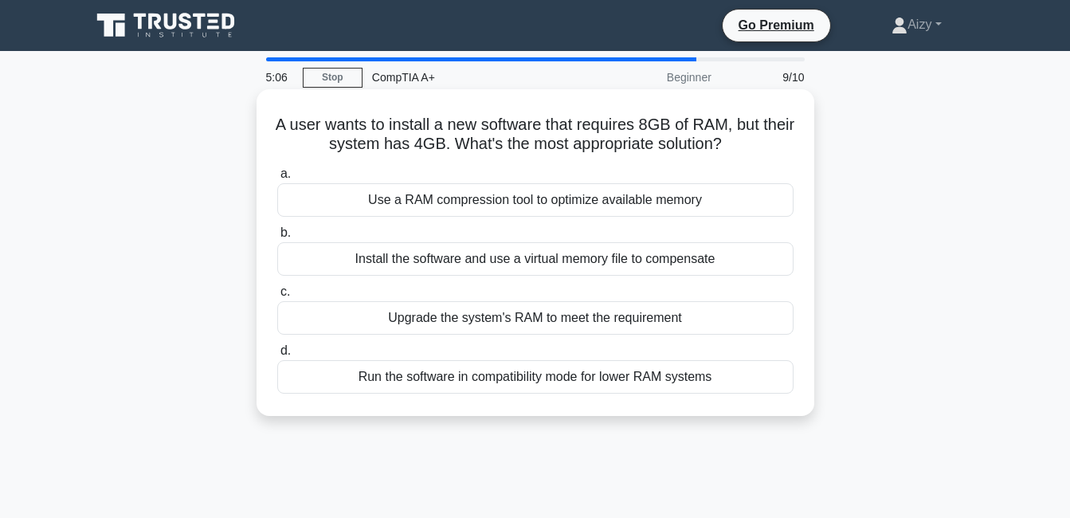
click at [485, 321] on div "Upgrade the system's RAM to meet the requirement" at bounding box center [535, 317] width 516 height 33
click at [277, 297] on input "c. Upgrade the system's RAM to meet the requirement" at bounding box center [277, 292] width 0 height 10
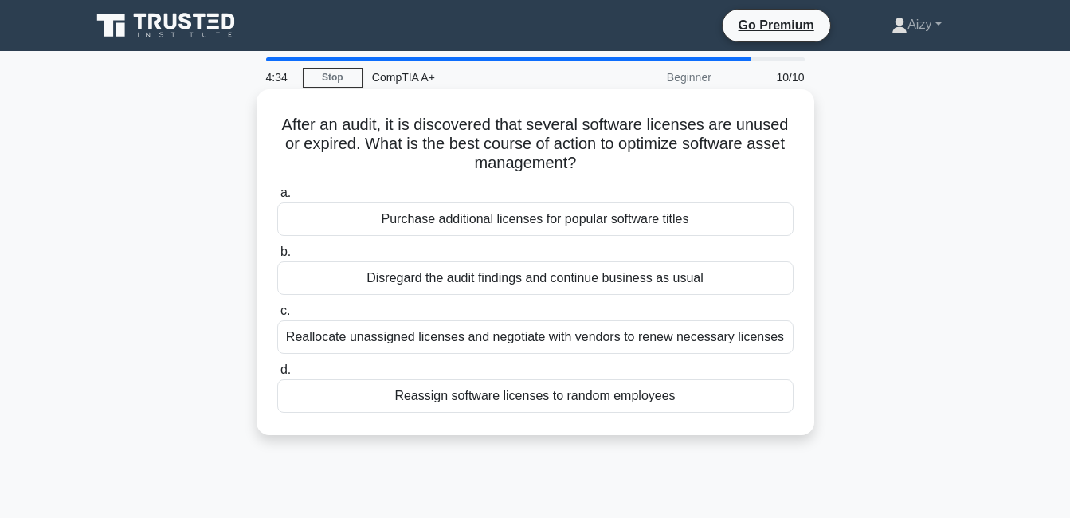
click at [453, 395] on div "Reassign software licenses to random employees" at bounding box center [535, 395] width 516 height 33
click at [277, 375] on input "d. Reassign software licenses to random employees" at bounding box center [277, 370] width 0 height 10
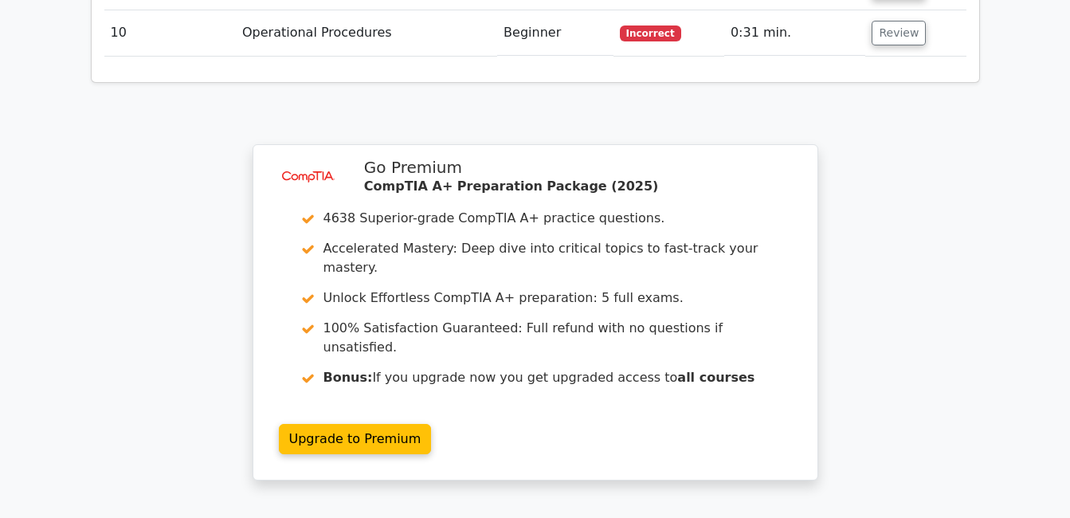
scroll to position [2620, 0]
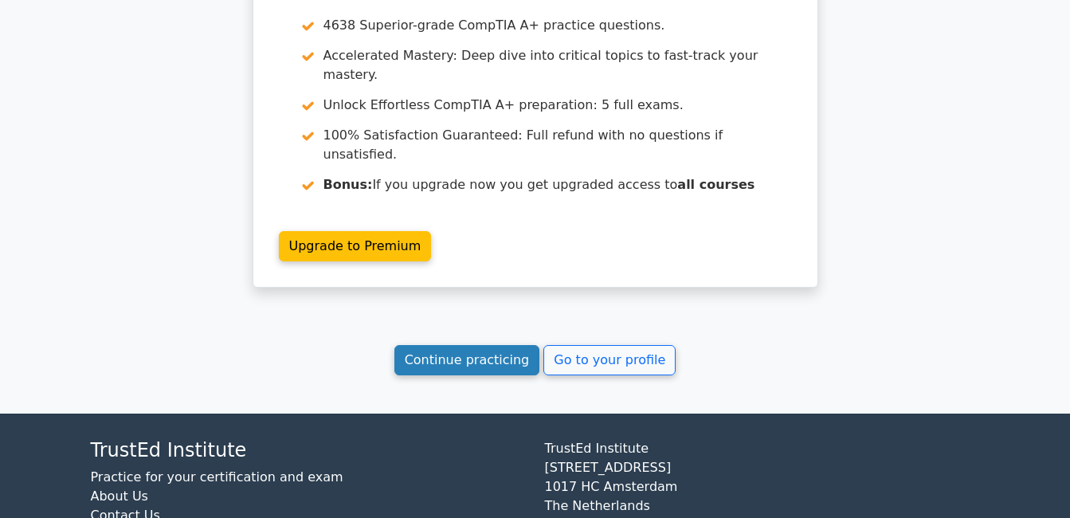
click at [493, 345] on link "Continue practicing" at bounding box center [467, 360] width 146 height 30
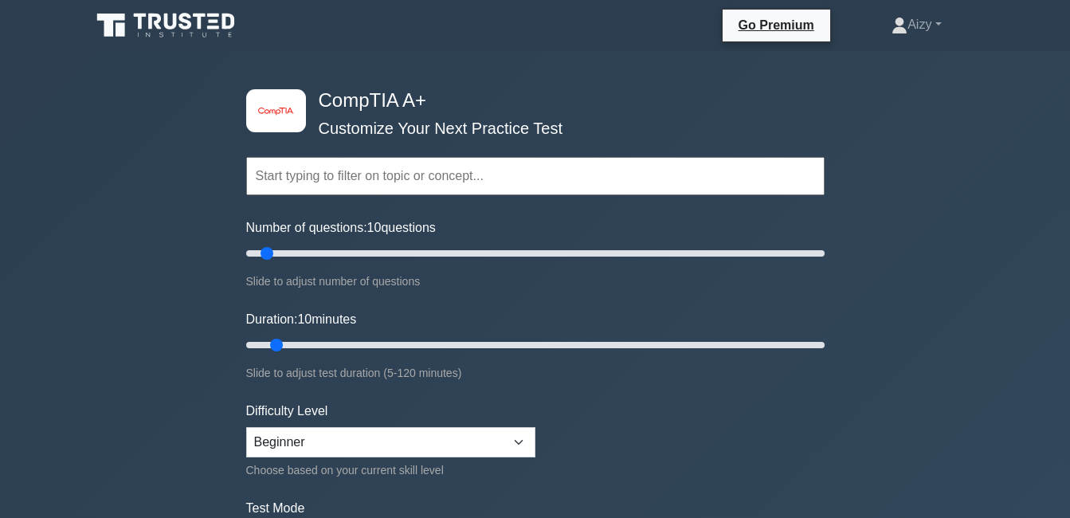
click at [370, 170] on input "text" at bounding box center [535, 176] width 578 height 38
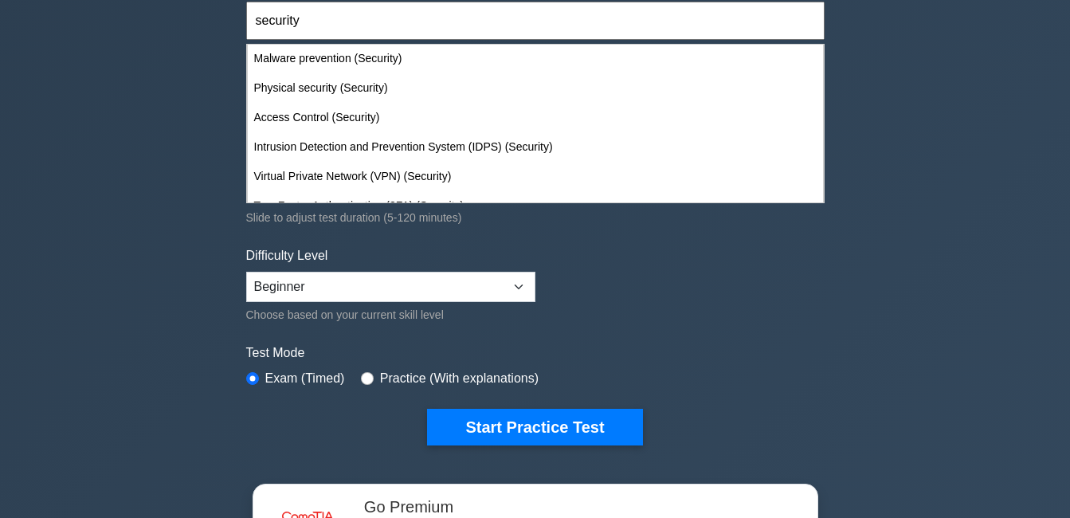
scroll to position [159, 0]
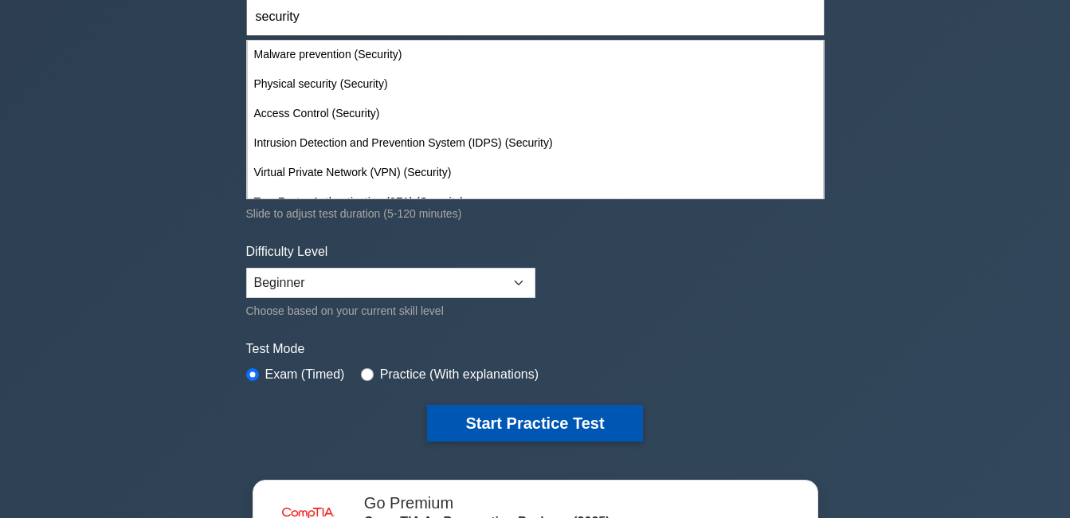
type input "security"
click at [503, 422] on button "Start Practice Test" at bounding box center [534, 423] width 215 height 37
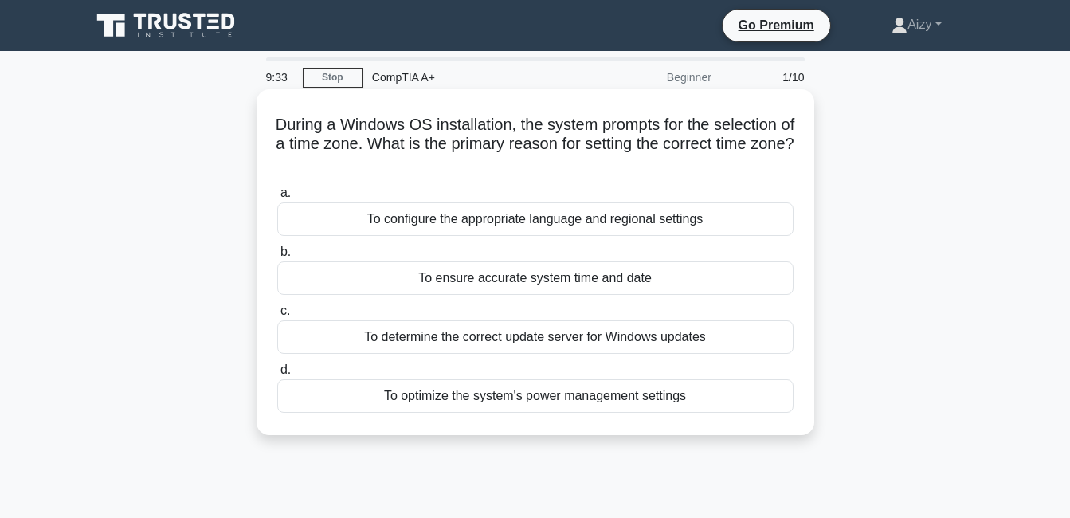
click at [476, 217] on div "To configure the appropriate language and regional settings" at bounding box center [535, 218] width 516 height 33
click at [277, 198] on input "a. To configure the appropriate language and regional settings" at bounding box center [277, 193] width 0 height 10
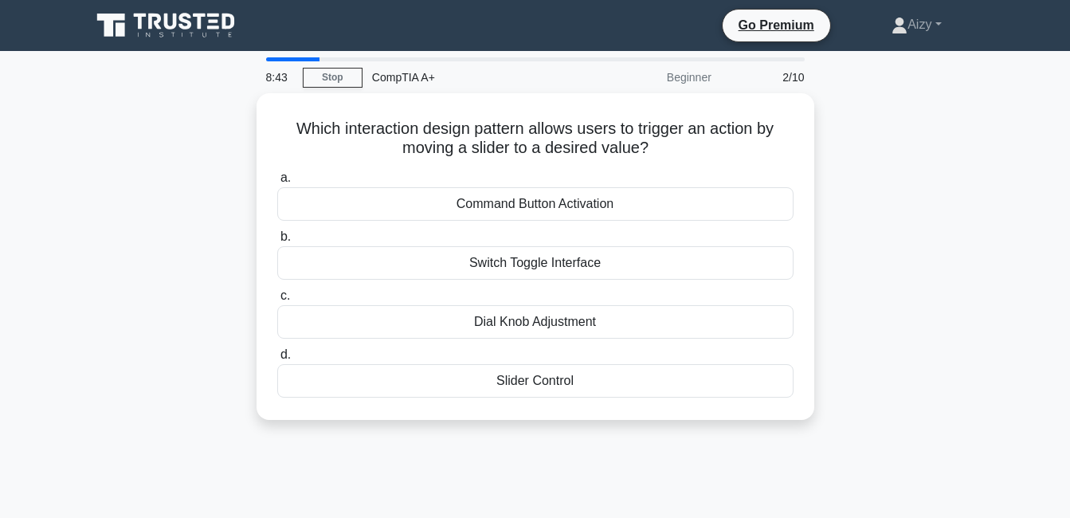
drag, startPoint x: 292, startPoint y: 123, endPoint x: 608, endPoint y: 419, distance: 432.8
click at [608, 419] on div "Which interaction design pattern allows users to trigger an action by moving a …" at bounding box center [535, 266] width 908 height 346
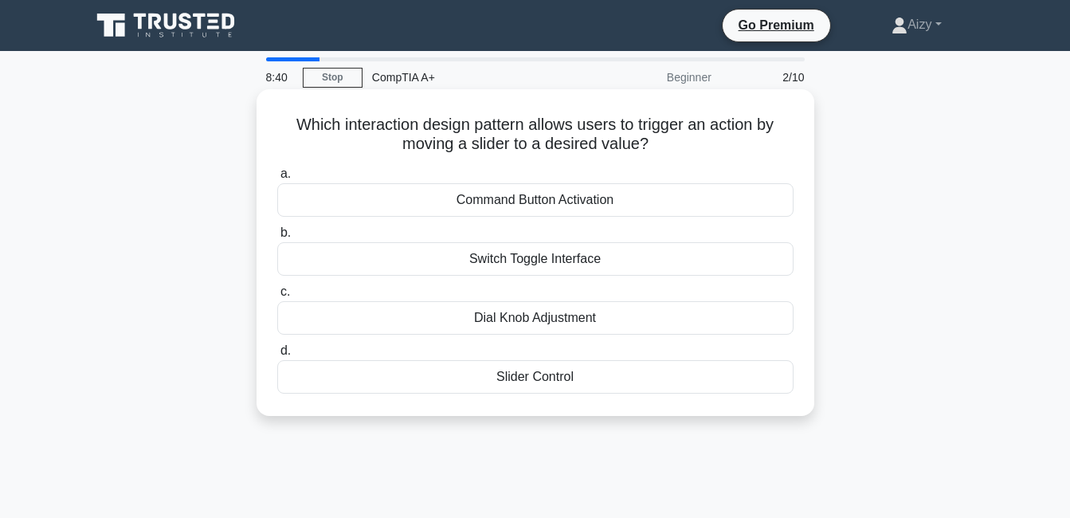
copy div "Which interaction design pattern allows users to trigger an action by moving a …"
click at [527, 380] on div "Slider Control" at bounding box center [535, 376] width 516 height 33
click at [277, 356] on input "d. Slider Control" at bounding box center [277, 351] width 0 height 10
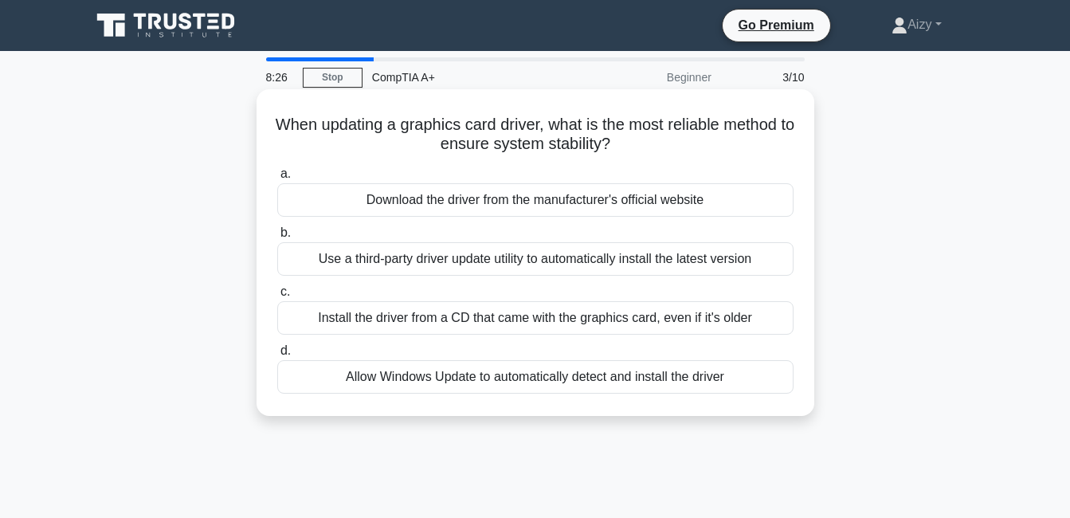
drag, startPoint x: 278, startPoint y: 123, endPoint x: 741, endPoint y: 373, distance: 525.7
click at [741, 373] on div "When updating a graphics card driver, what is the most reliable method to ensur…" at bounding box center [535, 253] width 545 height 314
copy div "When updating a graphics card driver, what is the most reliable method to ensur…"
click at [427, 200] on div "Download the driver from the manufacturer's official website" at bounding box center [535, 199] width 516 height 33
click at [277, 179] on input "a. Download the driver from the manufacturer's official website" at bounding box center [277, 174] width 0 height 10
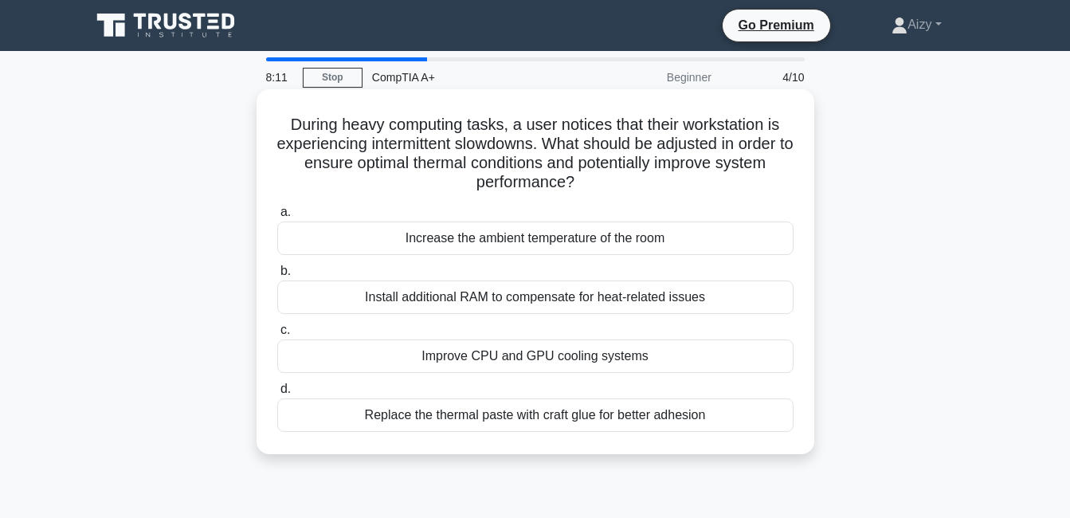
drag, startPoint x: 284, startPoint y: 119, endPoint x: 711, endPoint y: 421, distance: 523.0
click at [711, 421] on div "During heavy computing tasks, a user notices that their workstation is experien…" at bounding box center [535, 272] width 545 height 352
copy div "During heavy computing tasks, a user notices that their workstation is experien…"
click at [469, 355] on div "Improve CPU and GPU cooling systems" at bounding box center [535, 355] width 516 height 33
click at [277, 335] on input "c. Improve CPU and GPU cooling systems" at bounding box center [277, 330] width 0 height 10
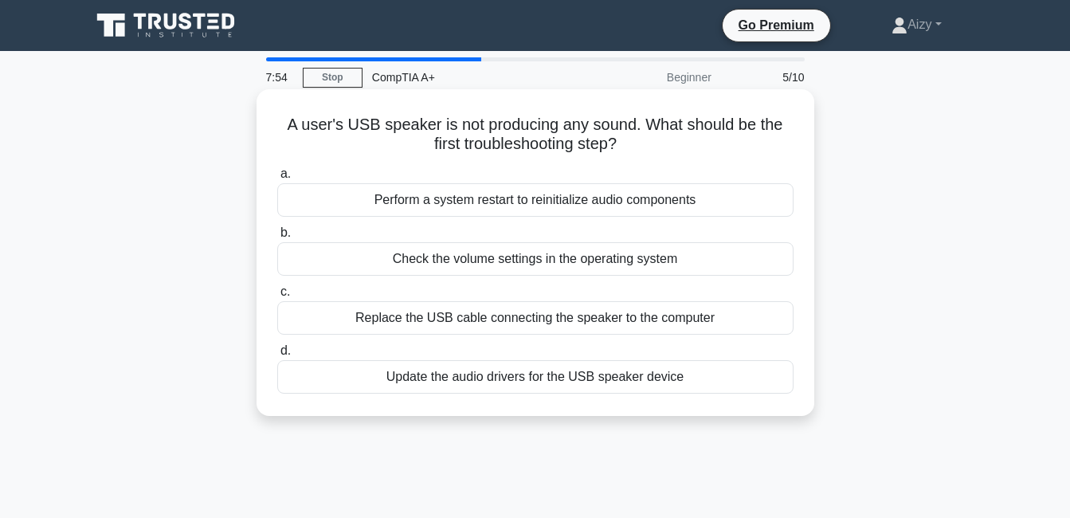
drag, startPoint x: 286, startPoint y: 123, endPoint x: 723, endPoint y: 374, distance: 503.1
click at [723, 374] on div "A user's USB speaker is not producing any sound. What should be the first troub…" at bounding box center [535, 253] width 545 height 314
drag, startPoint x: 723, startPoint y: 374, endPoint x: 695, endPoint y: 288, distance: 90.2
copy div "A user's USB speaker is not producing any sound. What should be the first troub…"
click at [462, 261] on div "Check the volume settings in the operating system" at bounding box center [535, 258] width 516 height 33
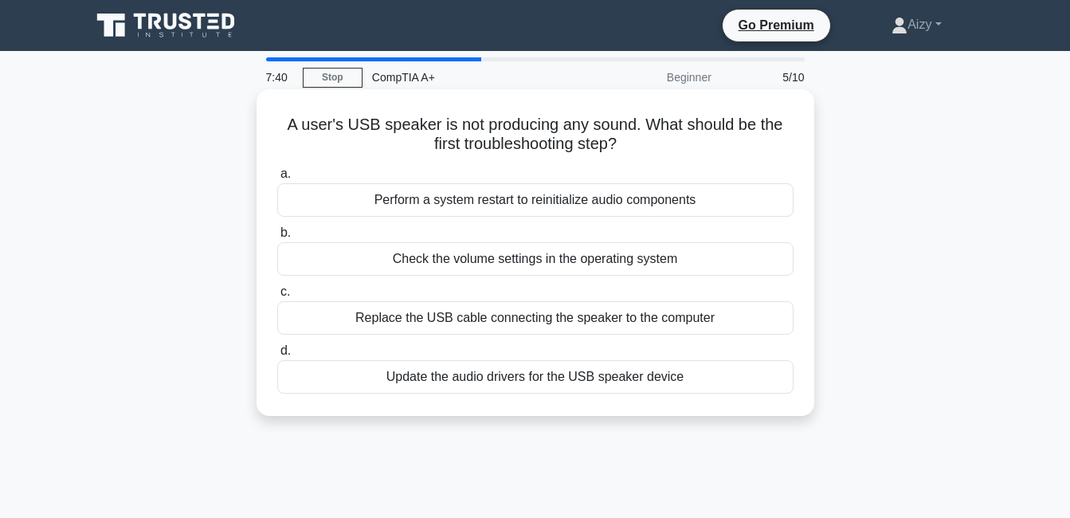
click at [277, 238] on input "b. Check the volume settings in the operating system" at bounding box center [277, 233] width 0 height 10
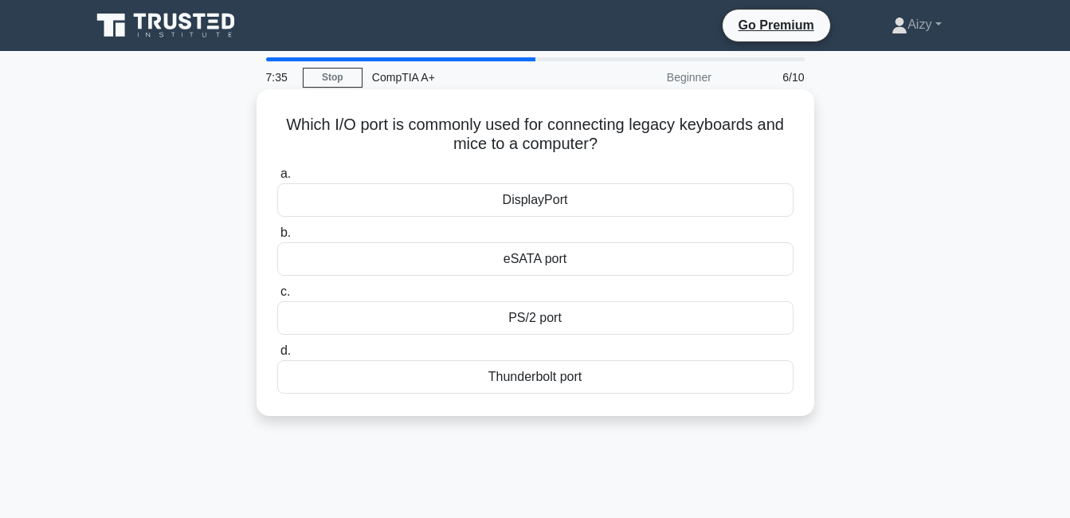
drag, startPoint x: 314, startPoint y: 119, endPoint x: 604, endPoint y: 378, distance: 388.2
click at [604, 378] on div "Which I/O port is commonly used for connecting legacy keyboards and mice to a c…" at bounding box center [535, 253] width 545 height 314
drag, startPoint x: 604, startPoint y: 378, endPoint x: 570, endPoint y: 296, distance: 88.6
copy div "Which I/O port is commonly used for connecting legacy keyboards and mice to a c…"
click at [586, 315] on div "PS/2 port" at bounding box center [535, 317] width 516 height 33
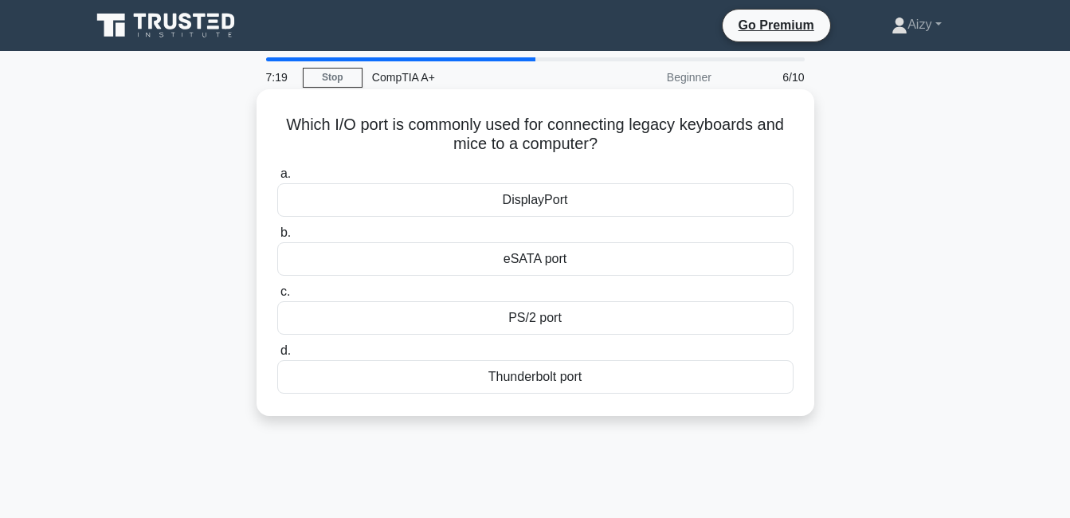
click at [277, 297] on input "c. PS/2 port" at bounding box center [277, 292] width 0 height 10
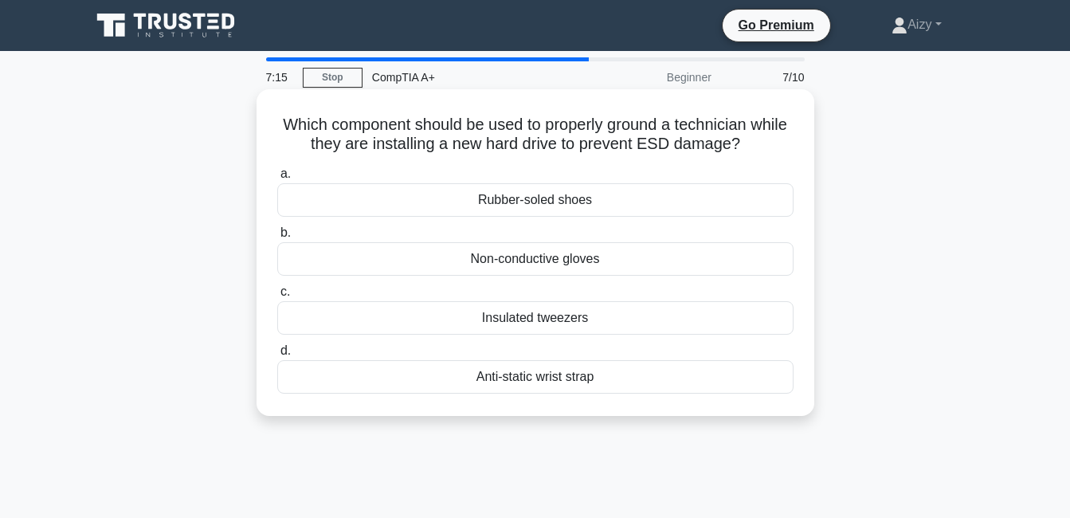
drag, startPoint x: 310, startPoint y: 120, endPoint x: 601, endPoint y: 390, distance: 396.3
click at [601, 390] on div "Which component should be used to properly ground a technician while they are i…" at bounding box center [535, 253] width 545 height 314
drag, startPoint x: 601, startPoint y: 390, endPoint x: 601, endPoint y: 190, distance: 200.0
copy div "Which component should be used to properly ground a technician while they are i…"
click at [508, 377] on div "Anti-static wrist strap" at bounding box center [535, 376] width 516 height 33
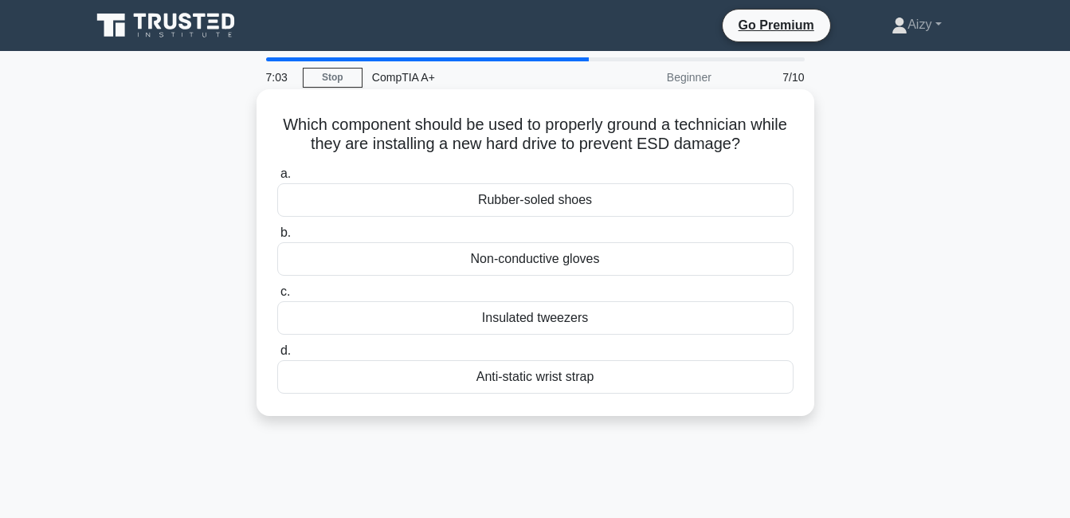
click at [277, 356] on input "d. Anti-static wrist strap" at bounding box center [277, 351] width 0 height 10
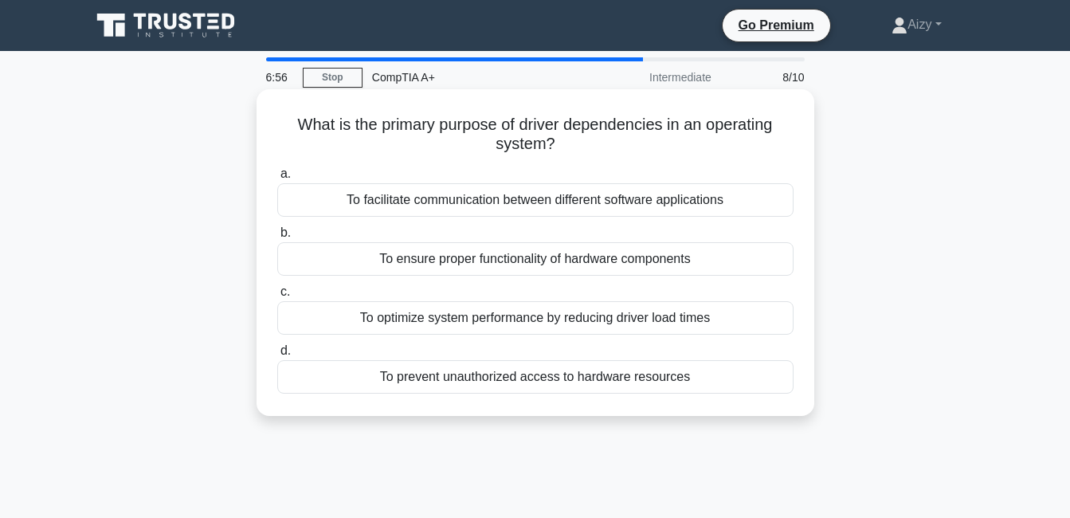
drag, startPoint x: 289, startPoint y: 123, endPoint x: 685, endPoint y: 401, distance: 483.8
click at [685, 401] on div "What is the primary purpose of driver dependencies in an operating system? .spi…" at bounding box center [535, 253] width 545 height 314
copy div "What is the primary purpose of driver dependencies in an operating system? .spi…"
click at [451, 258] on div "To ensure proper functionality of hardware components" at bounding box center [535, 258] width 516 height 33
click at [277, 238] on input "b. To ensure proper functionality of hardware components" at bounding box center [277, 233] width 0 height 10
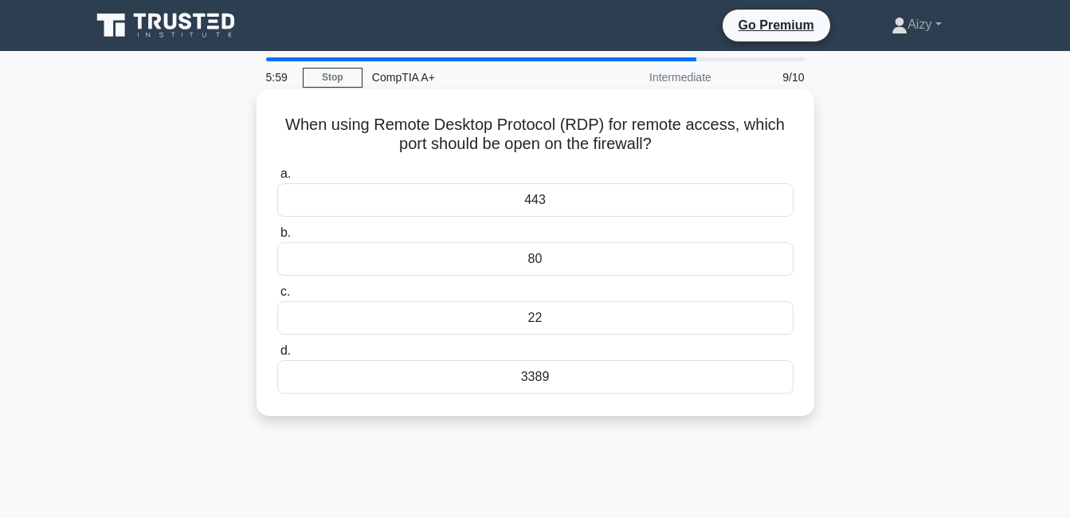
drag, startPoint x: 284, startPoint y: 123, endPoint x: 581, endPoint y: 394, distance: 401.5
click at [581, 394] on div "When using Remote Desktop Protocol (RDP) for remote access, which port should b…" at bounding box center [535, 253] width 545 height 314
drag, startPoint x: 581, startPoint y: 394, endPoint x: 554, endPoint y: 358, distance: 44.5
copy div "When using Remote Desktop Protocol (RDP) for remote access, which port should b…"
click at [531, 378] on div "3389" at bounding box center [535, 376] width 516 height 33
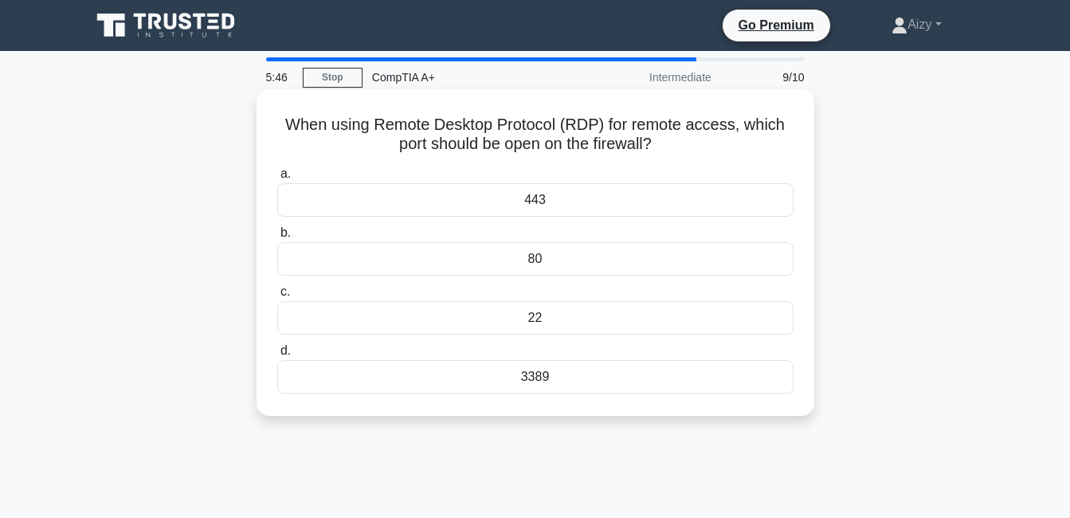
click at [277, 356] on input "d. 3389" at bounding box center [277, 351] width 0 height 10
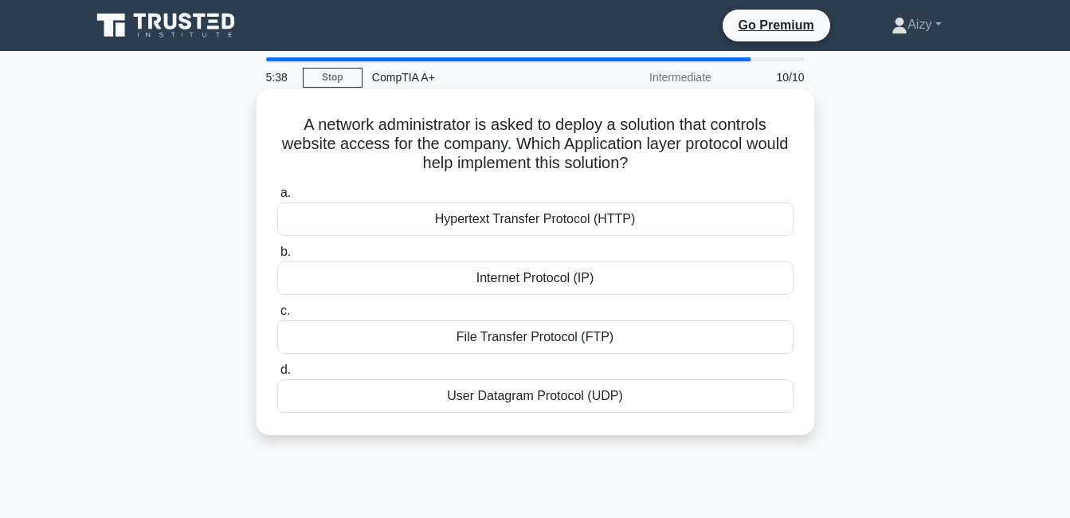
click at [454, 218] on div "Hypertext Transfer Protocol (HTTP)" at bounding box center [535, 218] width 516 height 33
click at [277, 198] on input "a. Hypertext Transfer Protocol (HTTP)" at bounding box center [277, 193] width 0 height 10
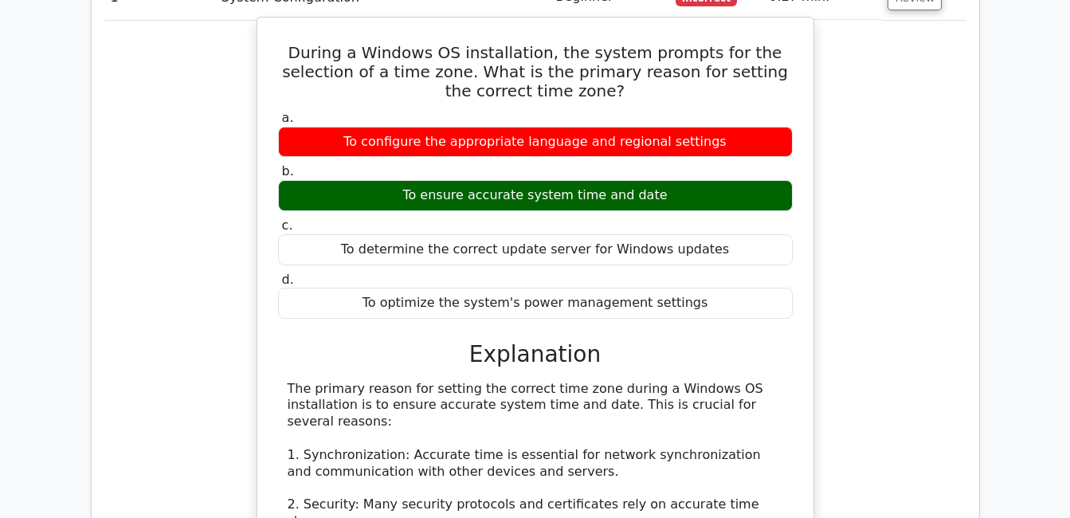
scroll to position [1195, 0]
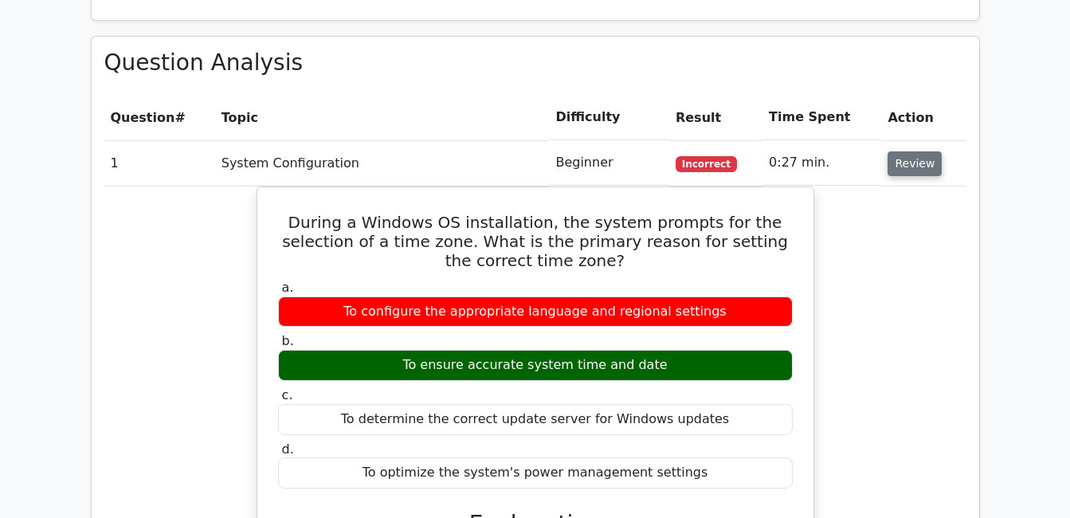
click at [912, 151] on button "Review" at bounding box center [914, 163] width 54 height 25
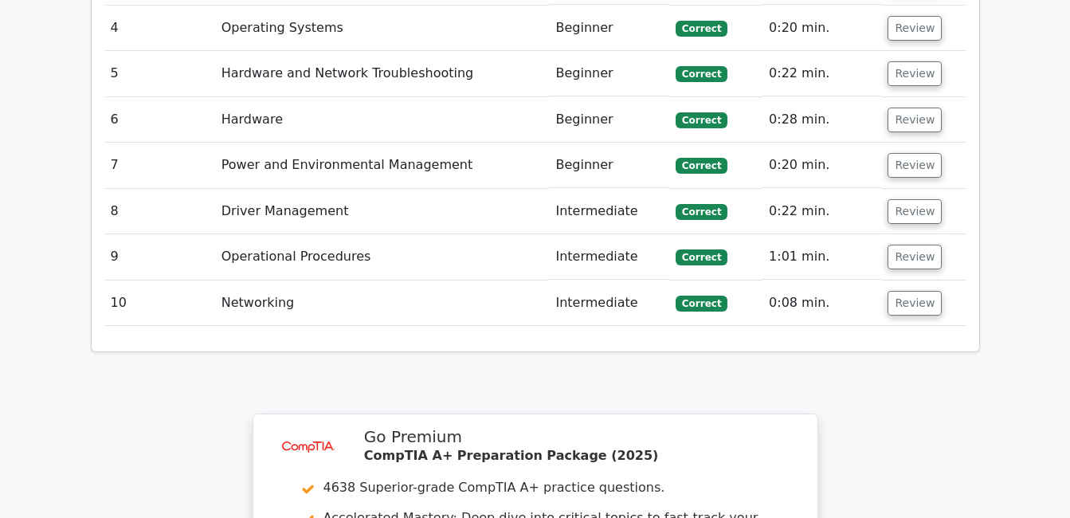
scroll to position [1220, 0]
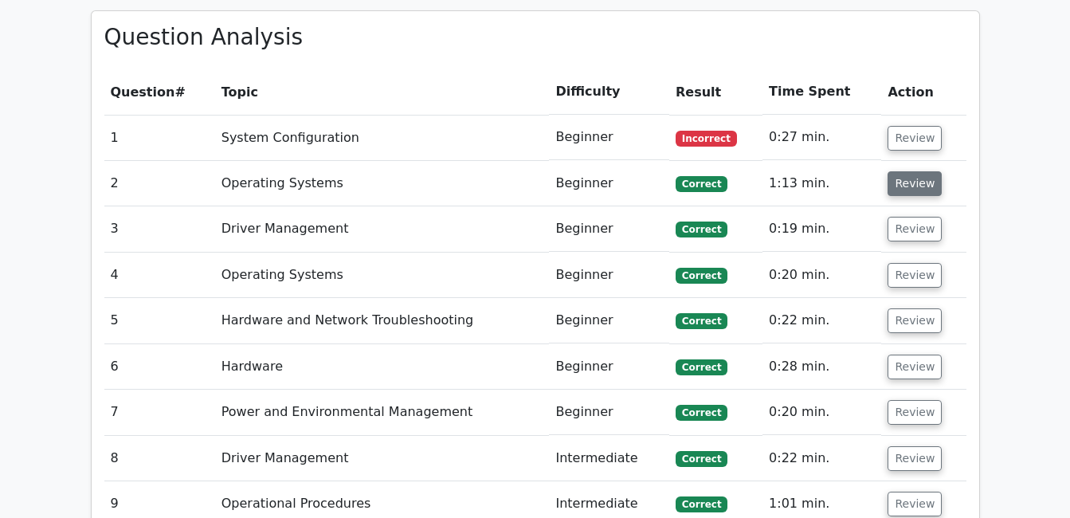
click at [907, 171] on button "Review" at bounding box center [914, 183] width 54 height 25
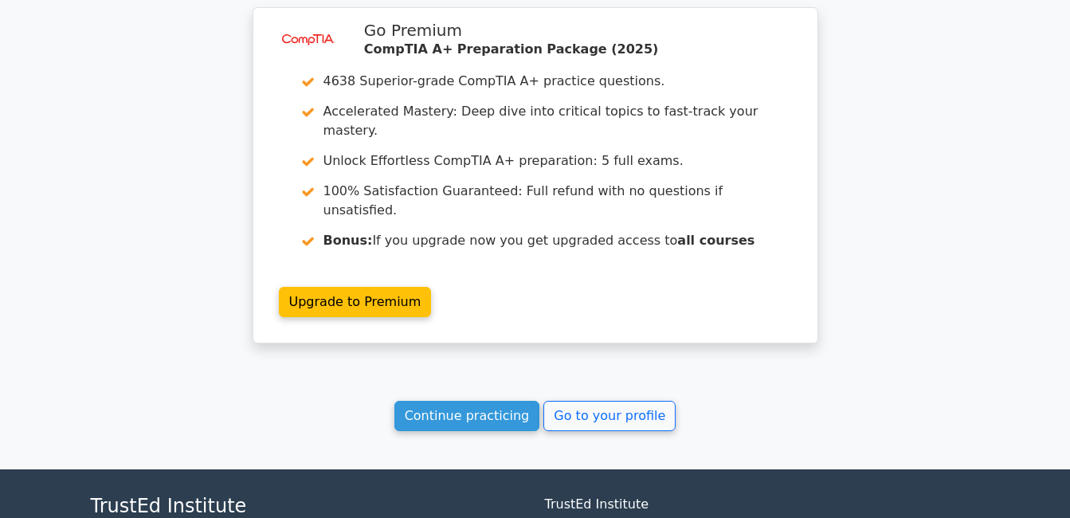
scroll to position [2614, 0]
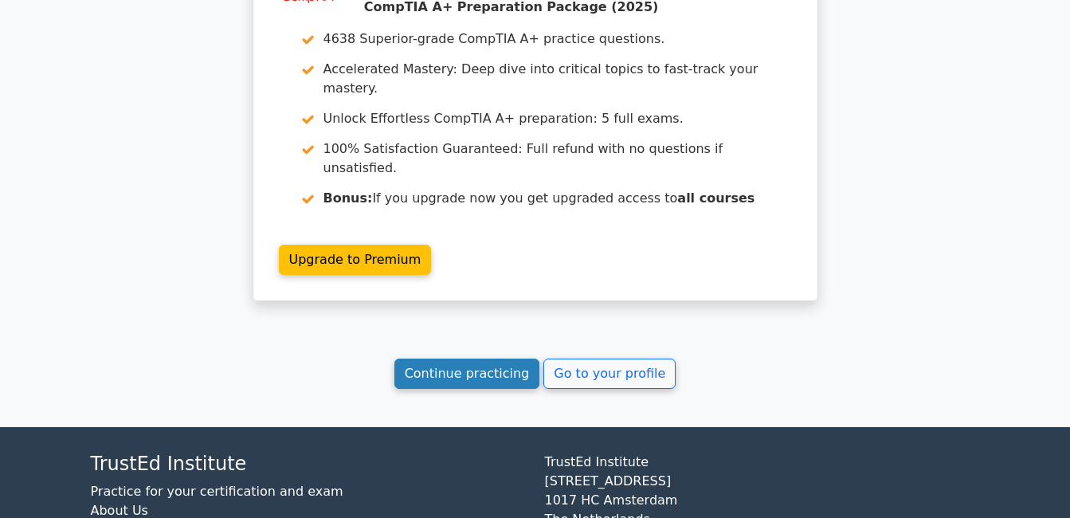
click at [468, 358] on link "Continue practicing" at bounding box center [467, 373] width 146 height 30
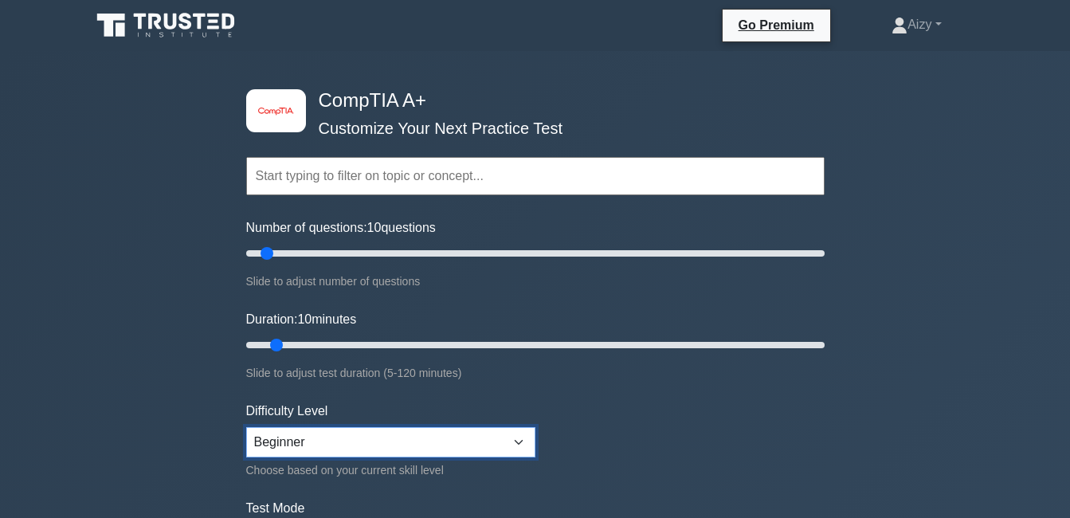
click at [513, 438] on select "Beginner Intermediate Expert" at bounding box center [390, 442] width 289 height 30
select select "intermediate"
click at [246, 427] on select "Beginner Intermediate Expert" at bounding box center [390, 442] width 289 height 30
click at [390, 174] on input "text" at bounding box center [535, 176] width 578 height 38
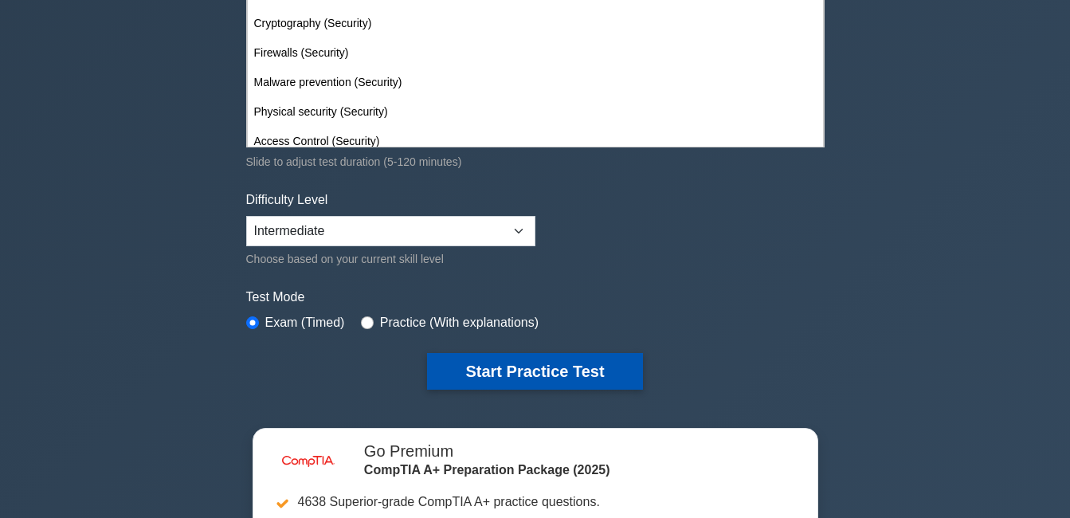
scroll to position [239, 0]
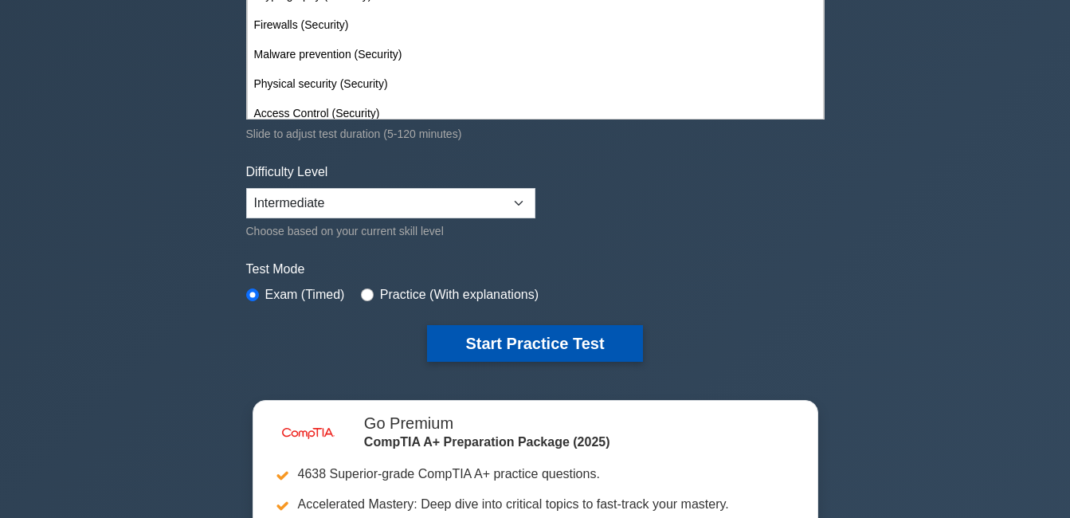
type input "security"
click at [500, 340] on button "Start Practice Test" at bounding box center [534, 343] width 215 height 37
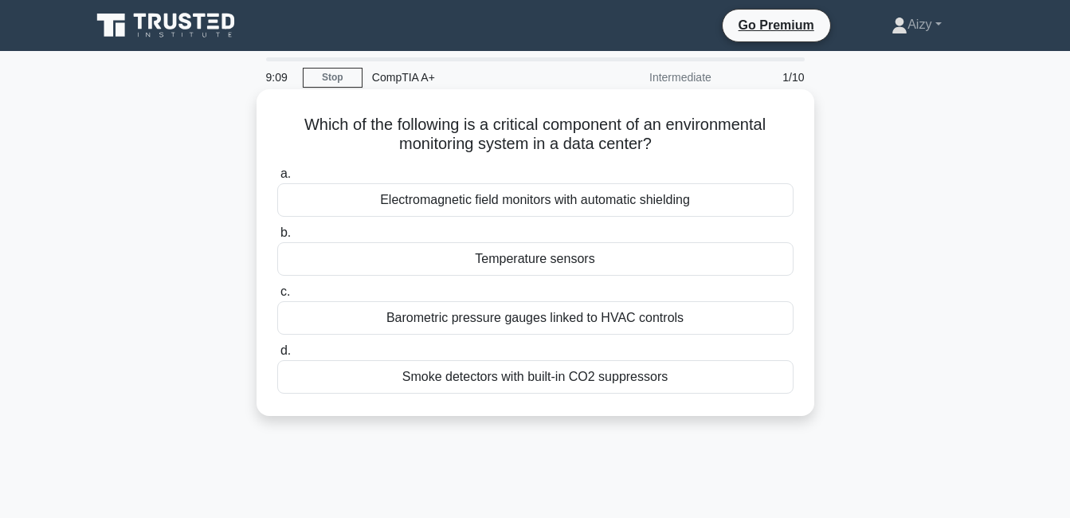
click at [547, 263] on div "Temperature sensors" at bounding box center [535, 258] width 516 height 33
click at [277, 238] on input "b. Temperature sensors" at bounding box center [277, 233] width 0 height 10
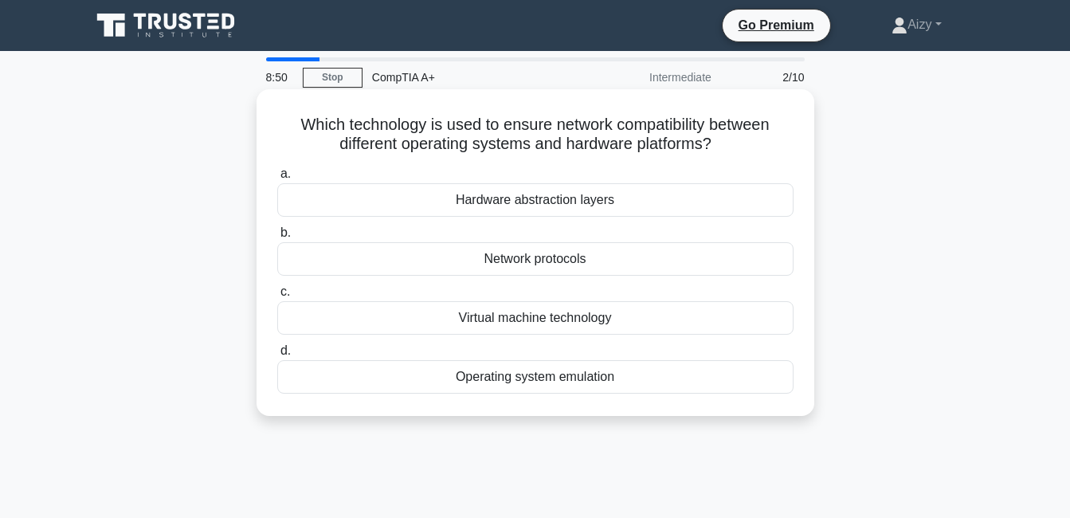
click at [547, 258] on div "Network protocols" at bounding box center [535, 258] width 516 height 33
click at [277, 238] on input "b. Network protocols" at bounding box center [277, 233] width 0 height 10
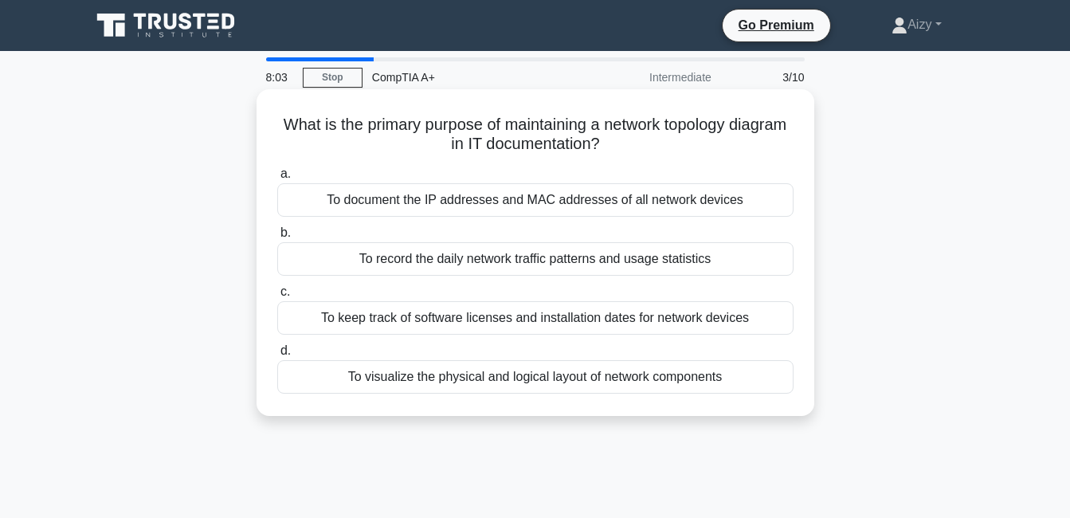
click at [730, 414] on div "What is the primary purpose of maintaining a network topology diagram in IT doc…" at bounding box center [536, 252] width 558 height 327
drag, startPoint x: 730, startPoint y: 411, endPoint x: 508, endPoint y: 247, distance: 275.6
click at [508, 247] on div "To record the daily network traffic patterns and usage statistics" at bounding box center [535, 258] width 516 height 33
drag, startPoint x: 301, startPoint y: 121, endPoint x: 727, endPoint y: 388, distance: 502.2
click at [727, 388] on div "What is the primary purpose of maintaining a network topology diagram in IT doc…" at bounding box center [535, 253] width 545 height 314
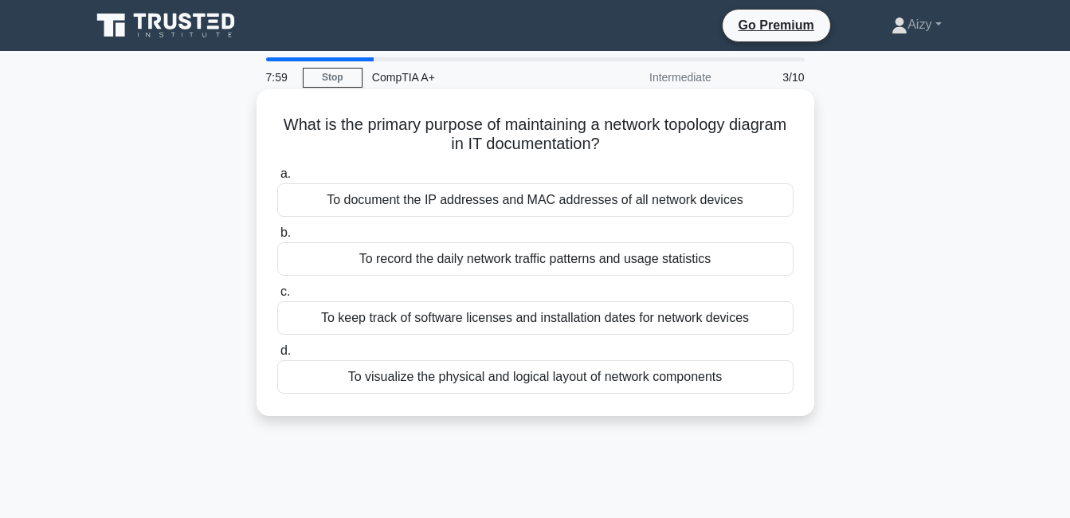
drag, startPoint x: 727, startPoint y: 388, endPoint x: 719, endPoint y: 382, distance: 9.6
copy div "What is the primary purpose of maintaining a network topology diagram in IT doc…"
click at [436, 379] on div "To visualize the physical and logical layout of network components" at bounding box center [535, 376] width 516 height 33
click at [277, 356] on input "d. To visualize the physical and logical layout of network components" at bounding box center [277, 351] width 0 height 10
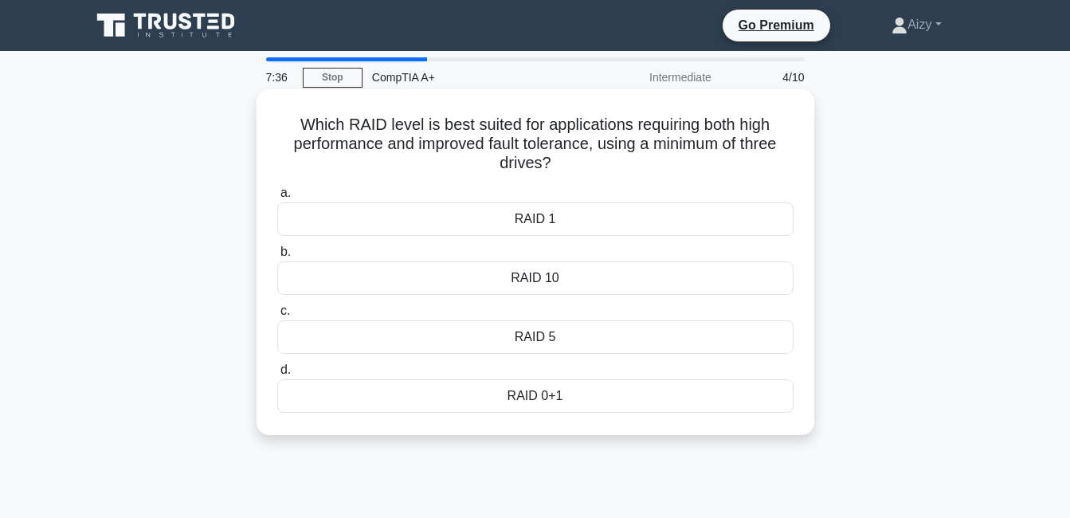
drag, startPoint x: 360, startPoint y: 142, endPoint x: 567, endPoint y: 401, distance: 331.6
click at [567, 401] on div "Which RAID level is best suited for applications requiring both high performanc…" at bounding box center [535, 262] width 545 height 333
drag, startPoint x: 567, startPoint y: 401, endPoint x: 486, endPoint y: 336, distance: 103.8
copy div "Which RAID level is best suited for applications requiring both high performanc…"
click at [521, 337] on div "RAID 5" at bounding box center [535, 336] width 516 height 33
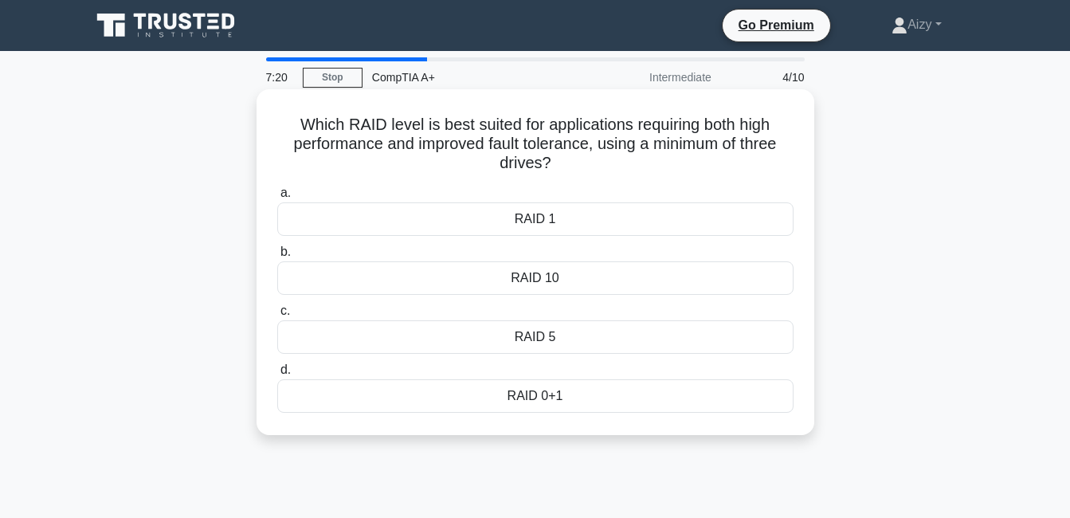
click at [277, 316] on input "c. RAID 5" at bounding box center [277, 311] width 0 height 10
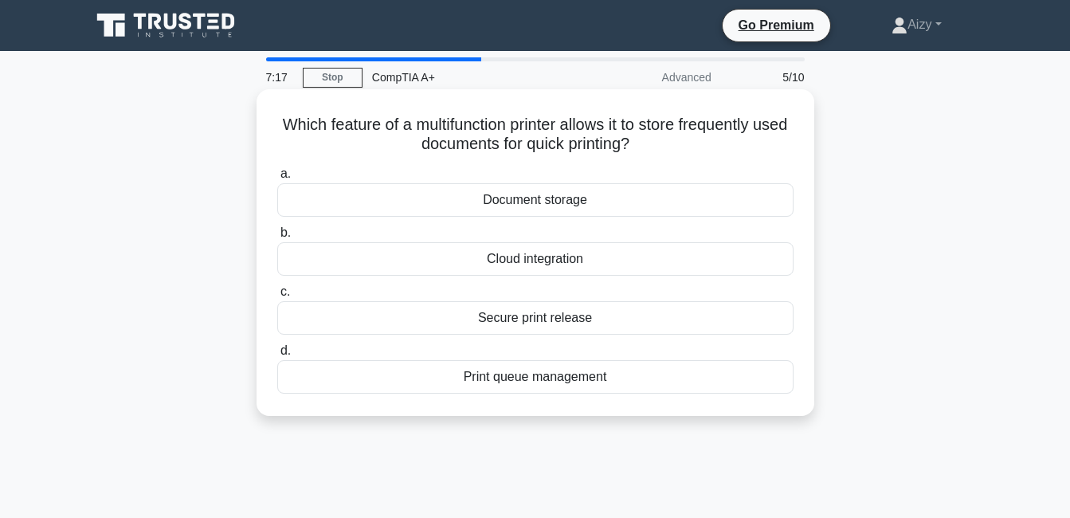
drag, startPoint x: 288, startPoint y: 123, endPoint x: 616, endPoint y: 383, distance: 418.4
click at [616, 383] on div "Which feature of a multifunction printer allows it to store frequently used doc…" at bounding box center [535, 253] width 545 height 314
copy div "Which feature of a multifunction printer allows it to store frequently used doc…"
click at [507, 203] on div "Document storage" at bounding box center [535, 199] width 516 height 33
click at [277, 179] on input "a. Document storage" at bounding box center [277, 174] width 0 height 10
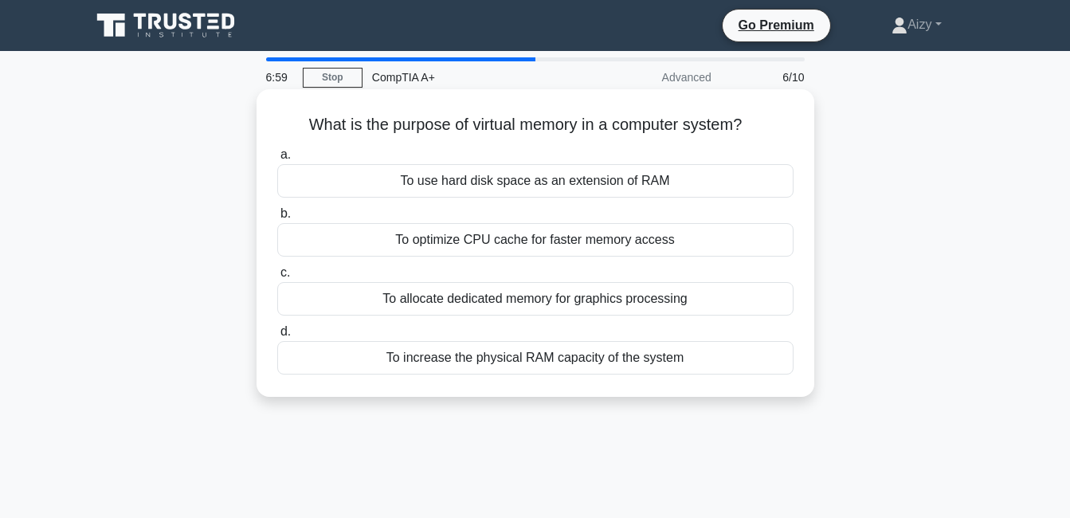
drag, startPoint x: 301, startPoint y: 123, endPoint x: 691, endPoint y: 366, distance: 459.5
click at [691, 366] on div "What is the purpose of virtual memory in a computer system? .spinner_0XTQ{trans…" at bounding box center [535, 243] width 545 height 295
copy div "What is the purpose of virtual memory in a computer system? .spinner_0XTQ{trans…"
click at [476, 181] on div "To use hard disk space as an extension of RAM" at bounding box center [535, 180] width 516 height 33
click at [277, 160] on input "a. To use hard disk space as an extension of RAM" at bounding box center [277, 155] width 0 height 10
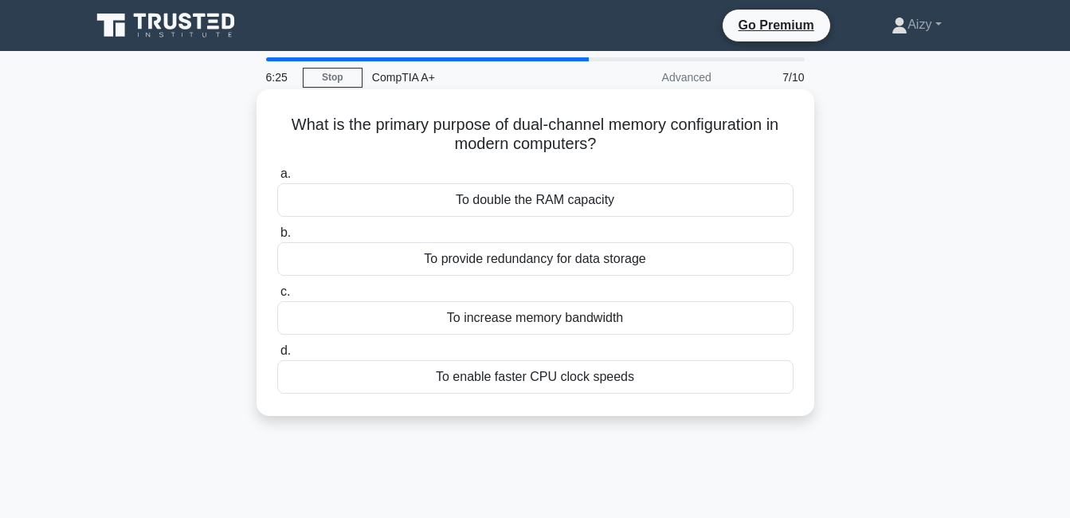
click at [514, 319] on div "To increase memory bandwidth" at bounding box center [535, 317] width 516 height 33
click at [277, 297] on input "c. To increase memory bandwidth" at bounding box center [277, 292] width 0 height 10
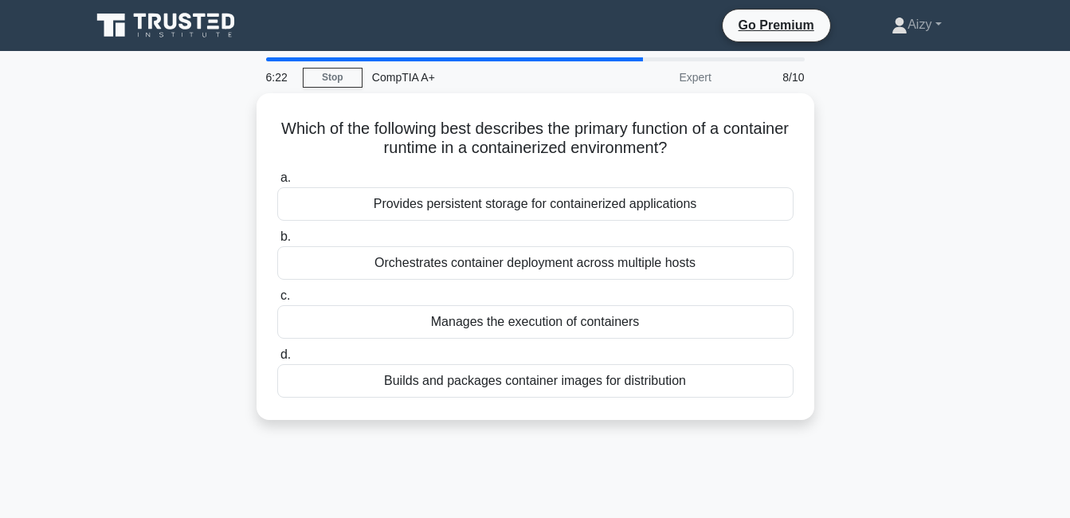
drag, startPoint x: 306, startPoint y: 123, endPoint x: 868, endPoint y: 418, distance: 635.0
click at [868, 418] on div "Which of the following best describes the primary function of a container runti…" at bounding box center [535, 266] width 908 height 346
drag, startPoint x: 868, startPoint y: 418, endPoint x: 864, endPoint y: 409, distance: 9.6
copy div "Which of the following best describes the primary function of a container runti…"
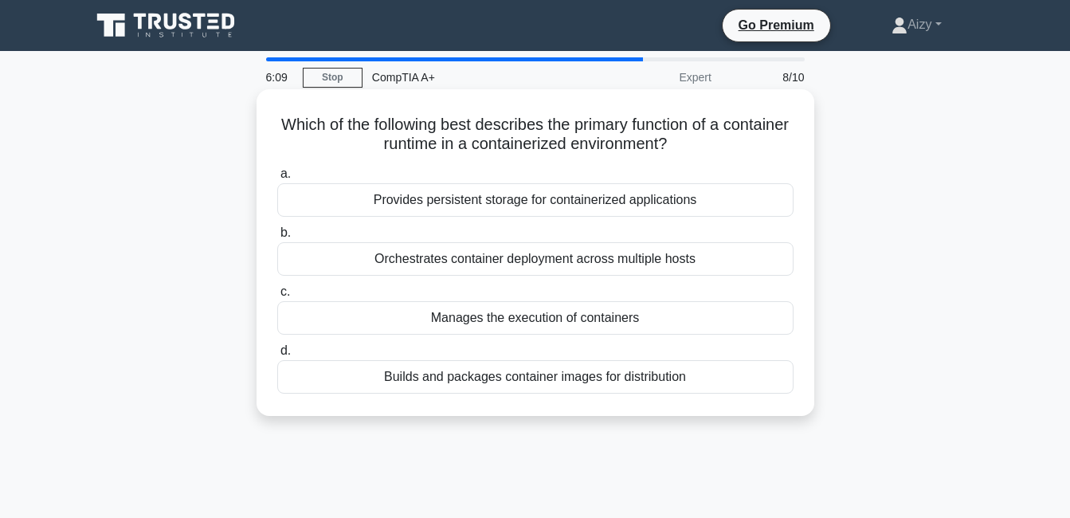
click at [472, 320] on div "Manages the execution of containers" at bounding box center [535, 317] width 516 height 33
click at [277, 297] on input "c. Manages the execution of containers" at bounding box center [277, 292] width 0 height 10
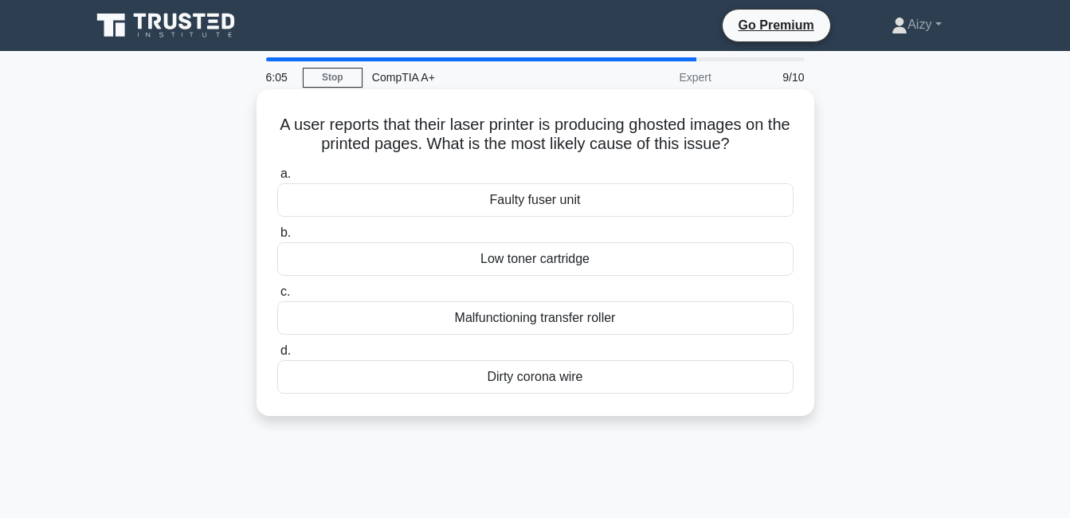
drag, startPoint x: 284, startPoint y: 128, endPoint x: 597, endPoint y: 398, distance: 413.5
click at [597, 398] on div "A user reports that their laser printer is producing ghosted images on the prin…" at bounding box center [535, 253] width 545 height 314
drag, startPoint x: 597, startPoint y: 398, endPoint x: 595, endPoint y: 389, distance: 9.1
copy div "A user reports that their laser printer is producing ghosted images on the prin…"
click at [513, 315] on div "Malfunctioning transfer roller" at bounding box center [535, 317] width 516 height 33
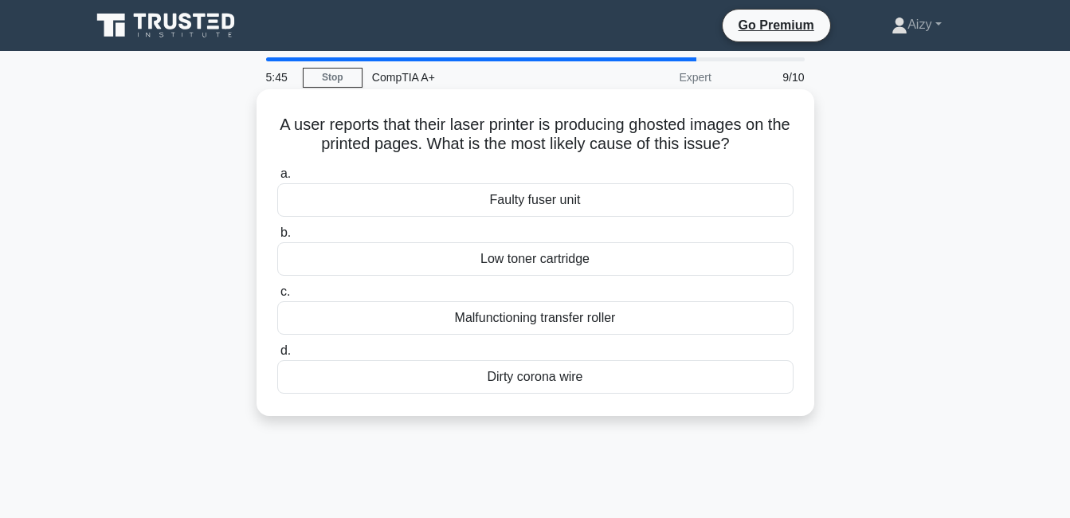
click at [277, 297] on input "c. Malfunctioning transfer roller" at bounding box center [277, 292] width 0 height 10
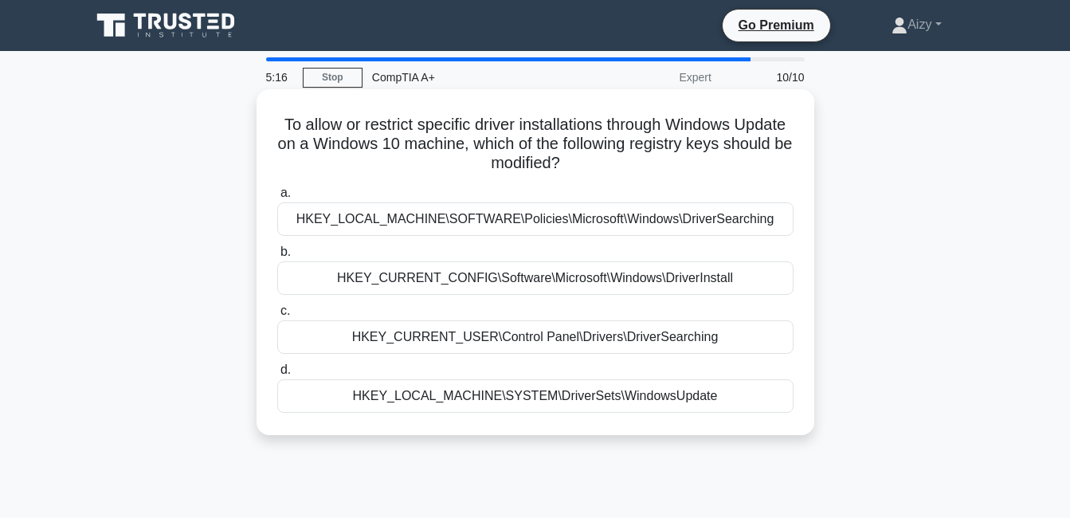
click at [489, 279] on div "HKEY_CURRENT_CONFIG\Software\Microsoft\Windows\DriverInstall" at bounding box center [535, 277] width 516 height 33
click at [277, 257] on input "b. HKEY_CURRENT_CONFIG\Software\Microsoft\Windows\DriverInstall" at bounding box center [277, 252] width 0 height 10
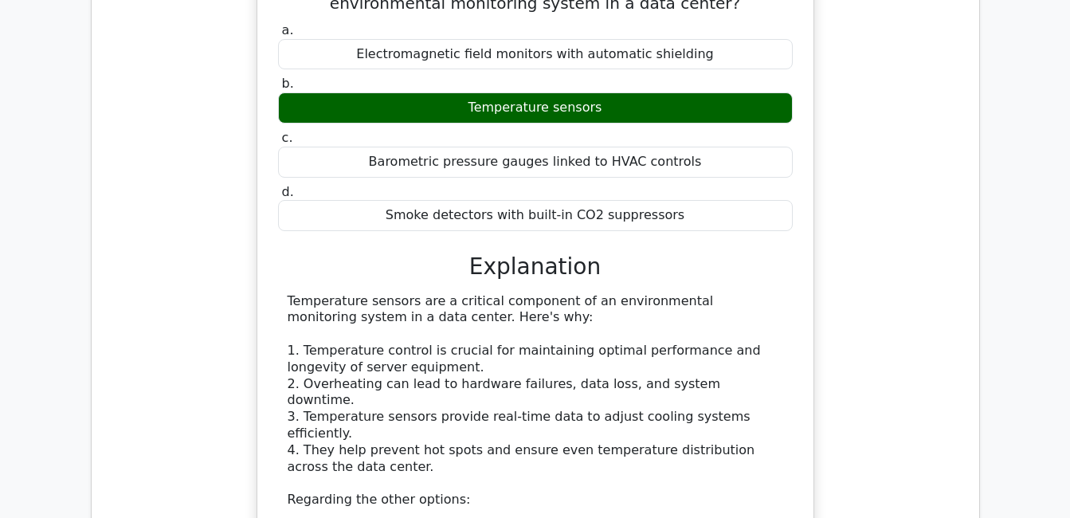
scroll to position [1275, 0]
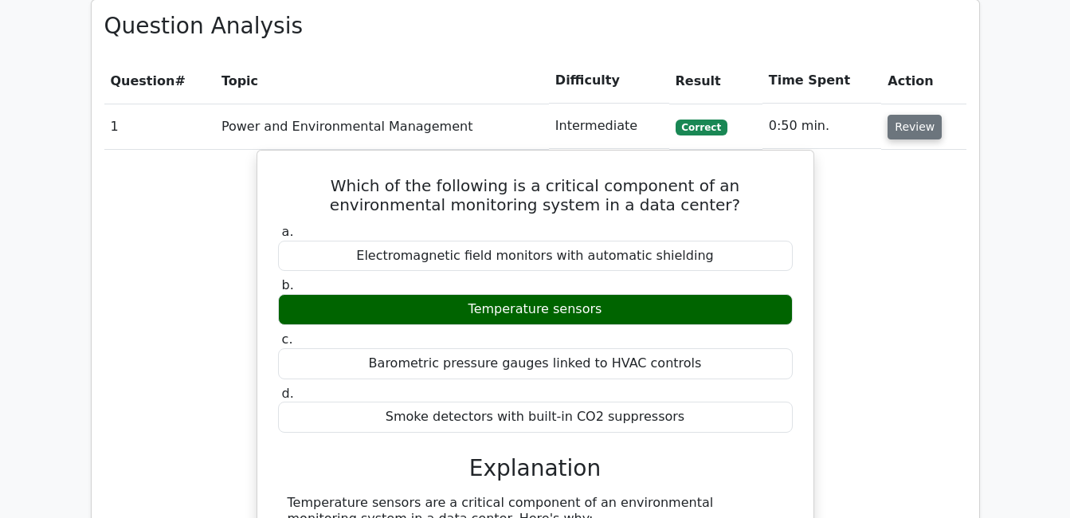
click at [894, 115] on button "Review" at bounding box center [914, 127] width 54 height 25
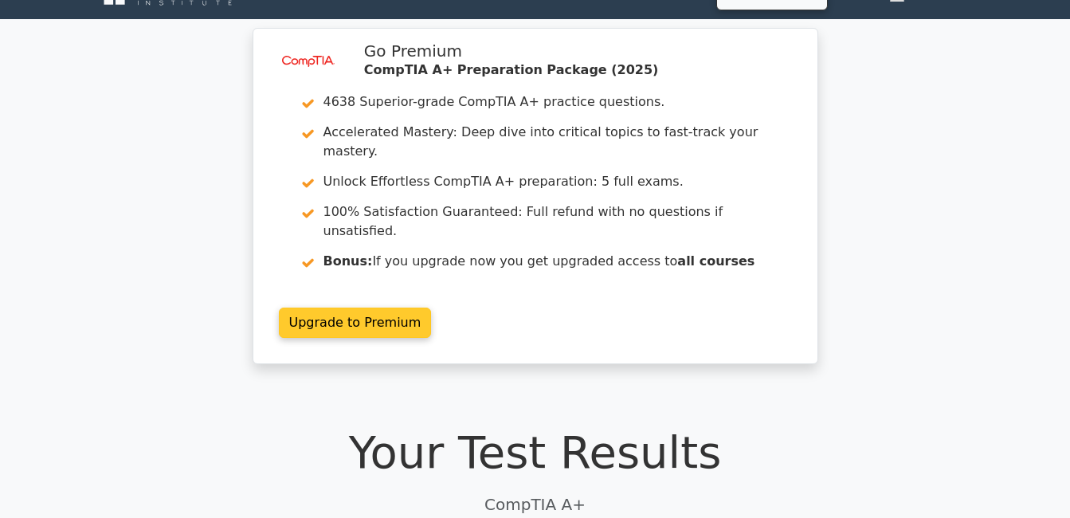
scroll to position [0, 0]
